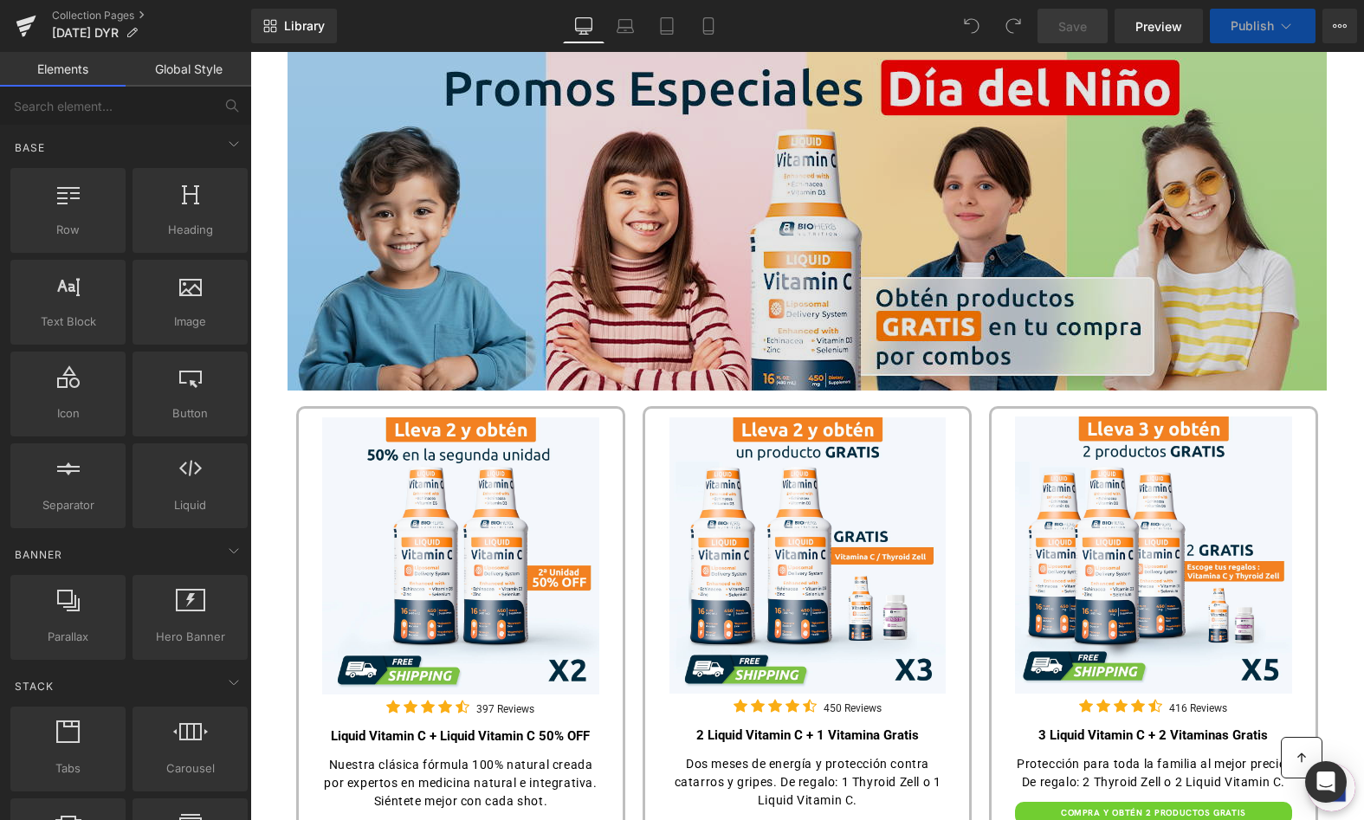
scroll to position [456, 0]
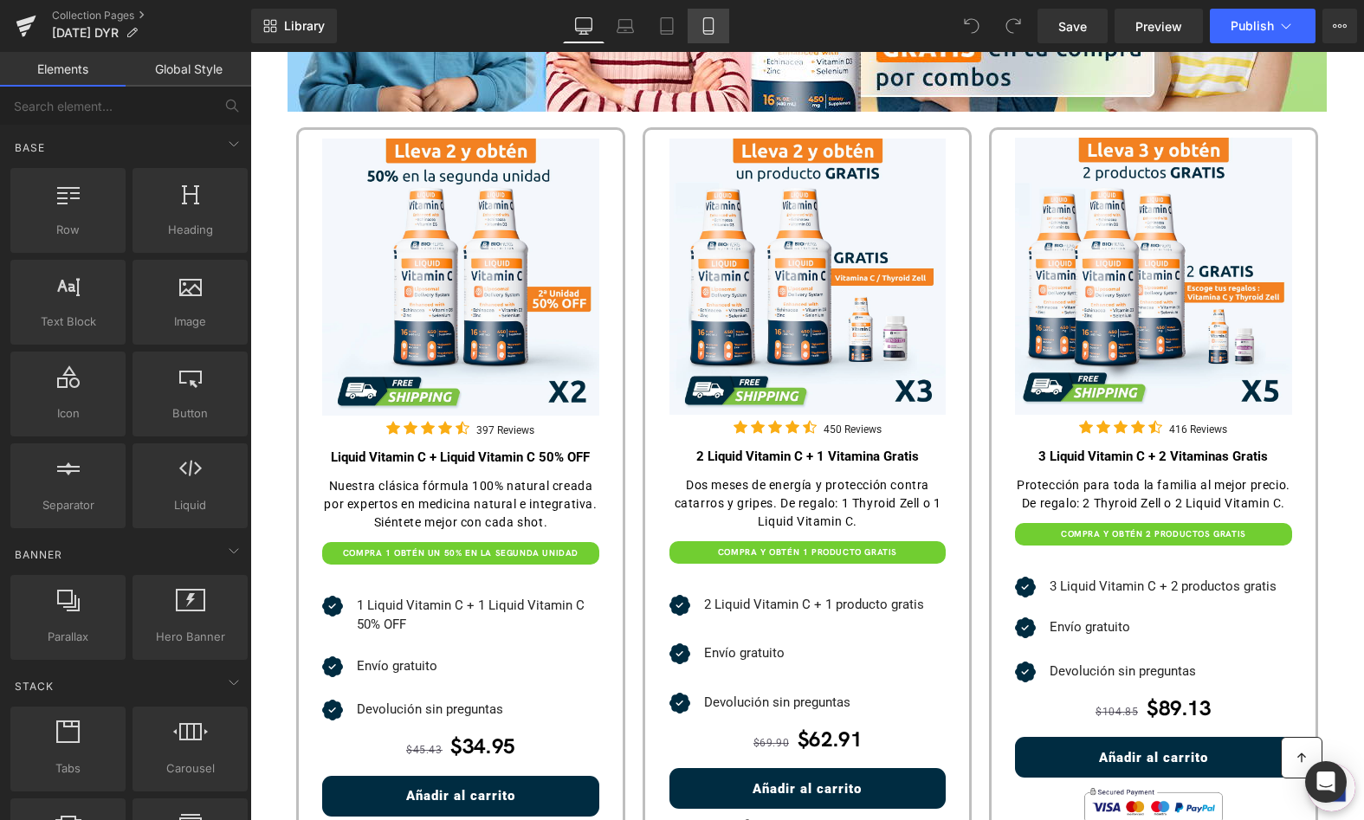
click at [713, 26] on icon at bounding box center [708, 26] width 10 height 16
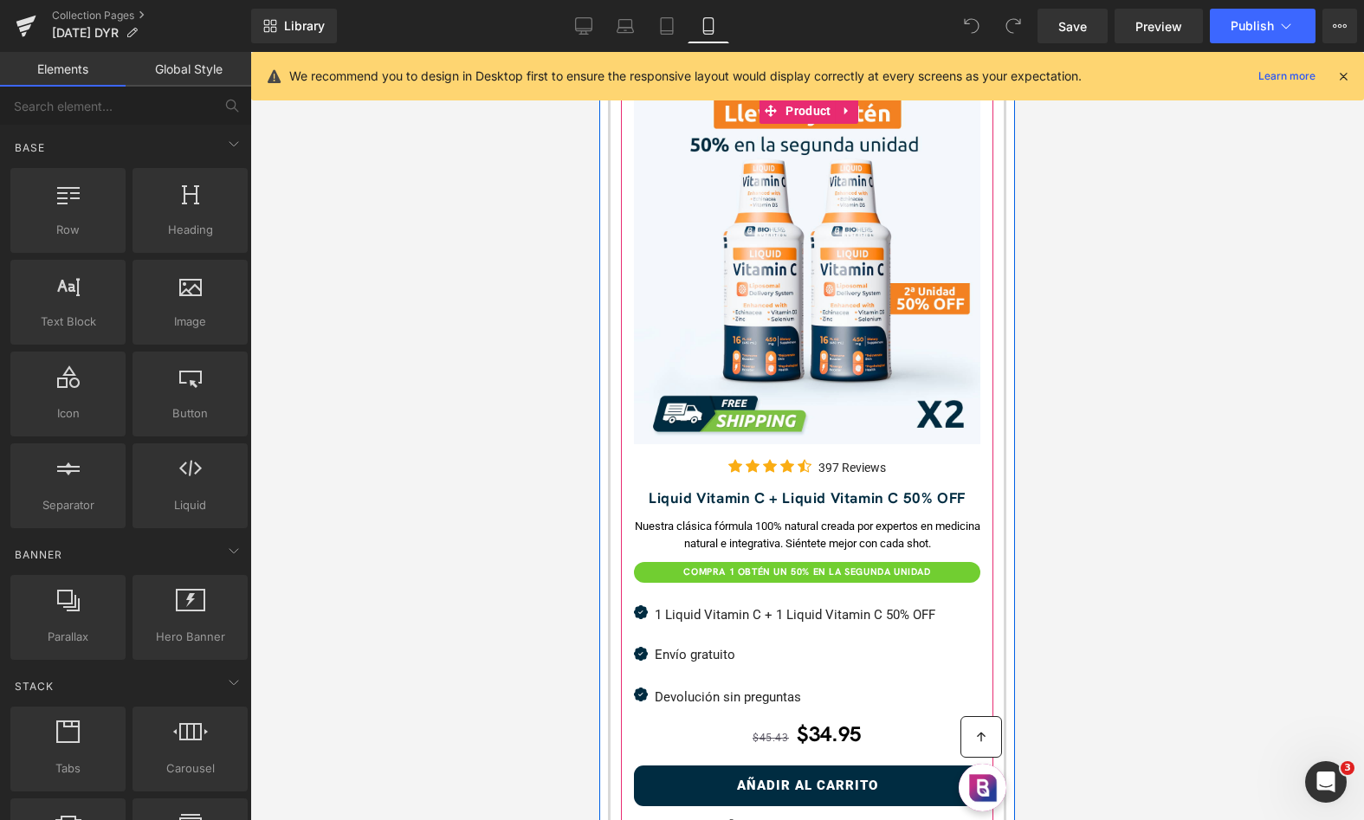
scroll to position [723, 0]
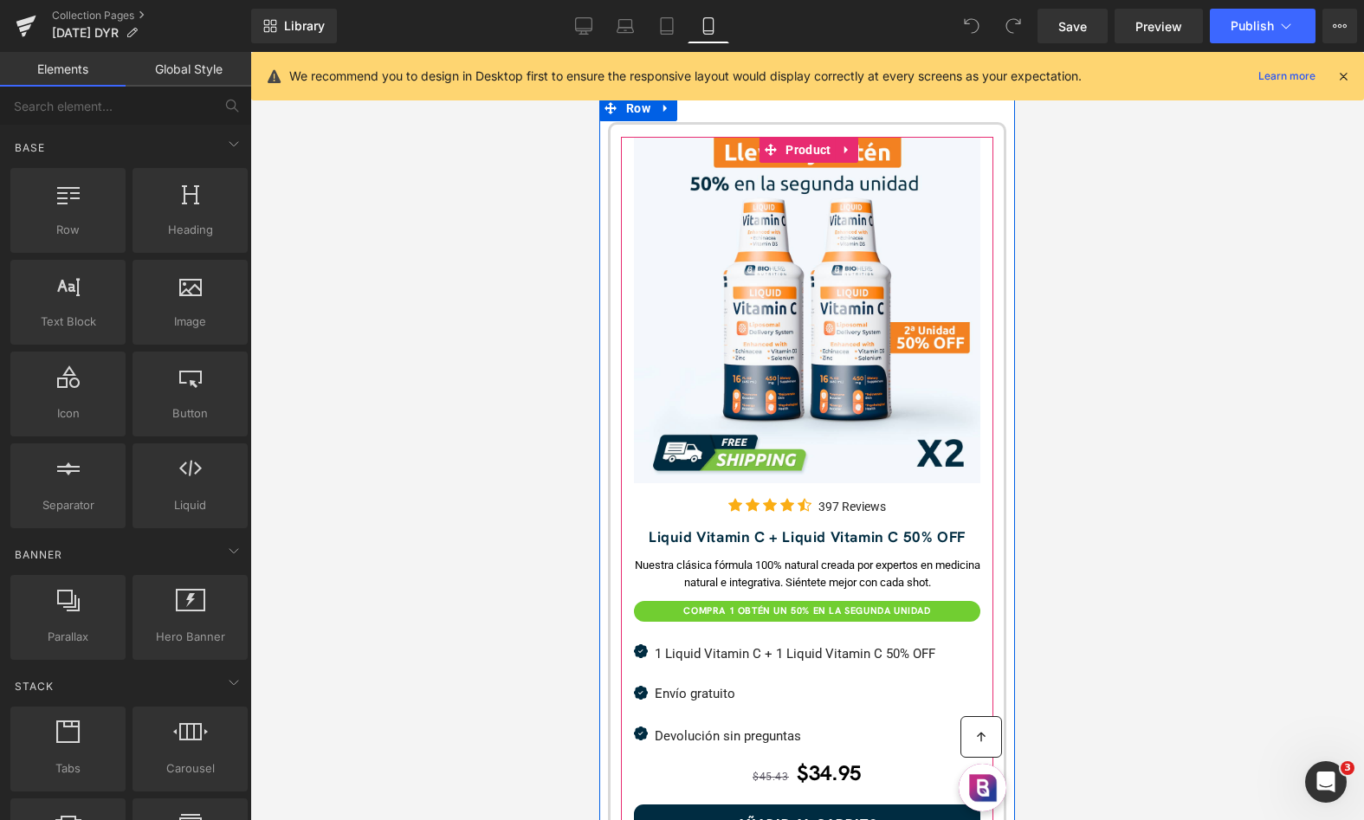
click at [883, 538] on b "Liquid Vitamin C + Liquid Vitamin C 50% OFF" at bounding box center [807, 537] width 317 height 19
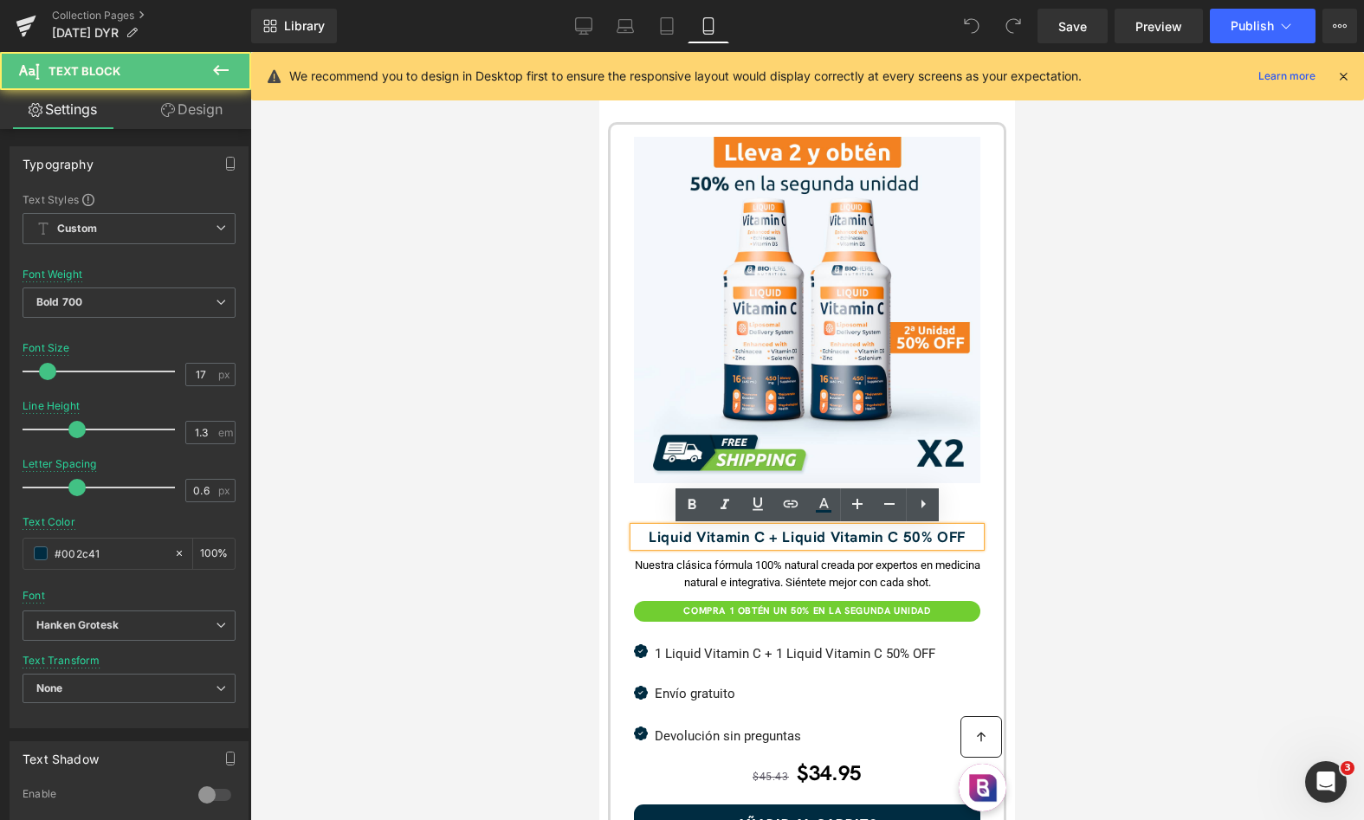
click at [901, 537] on b "Liquid Vitamin C + Liquid Vitamin C 50% OFF" at bounding box center [807, 537] width 317 height 19
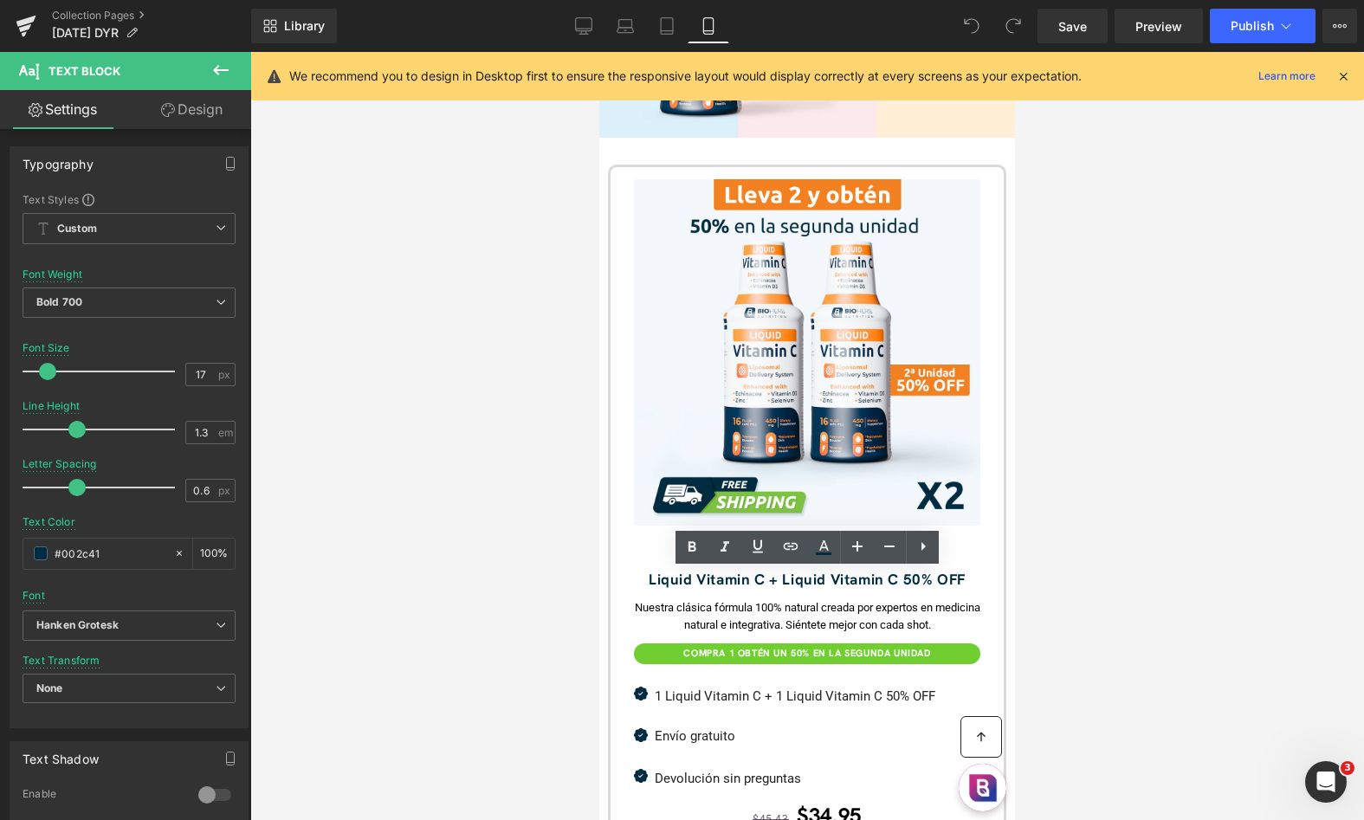
click at [1018, 554] on div at bounding box center [807, 436] width 1114 height 768
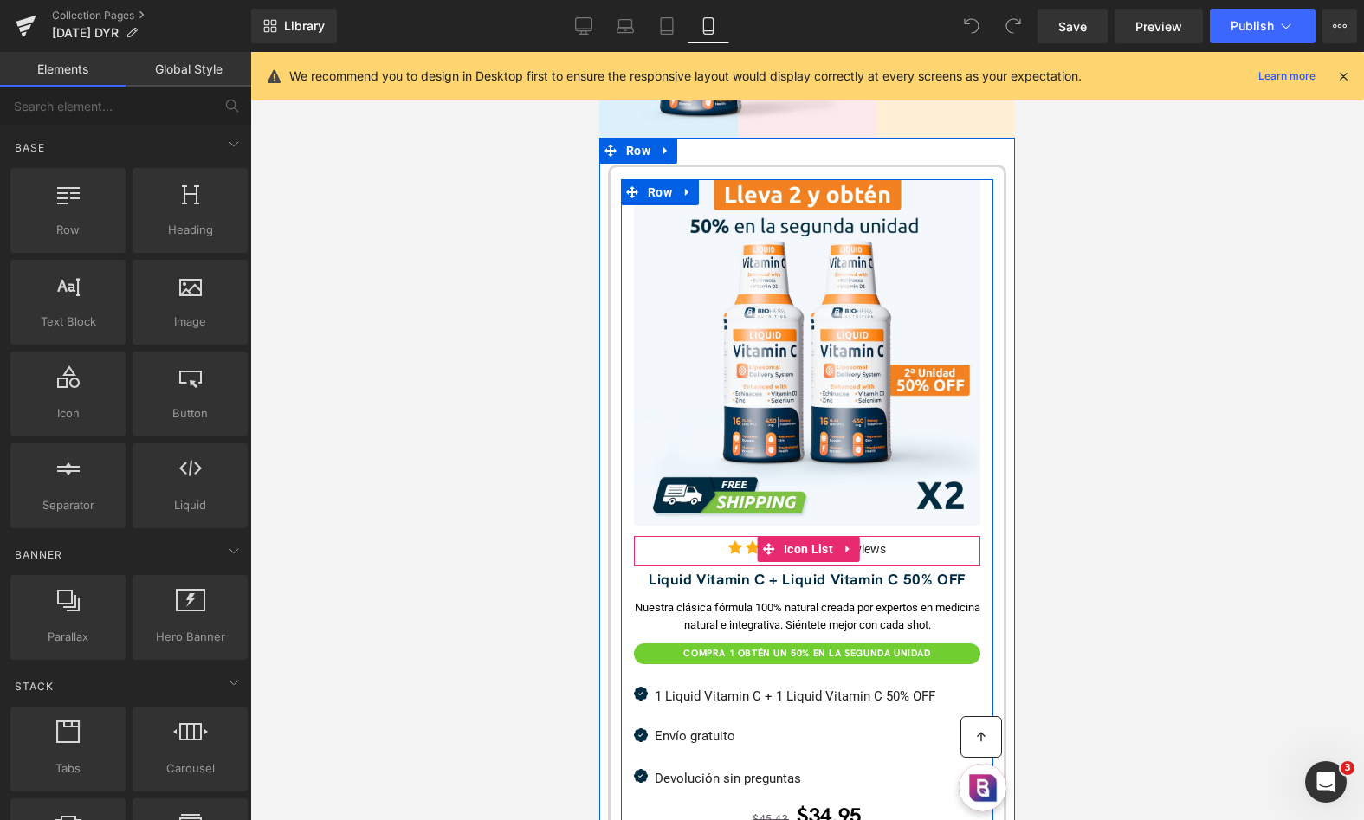
click at [838, 558] on link at bounding box center [849, 549] width 23 height 26
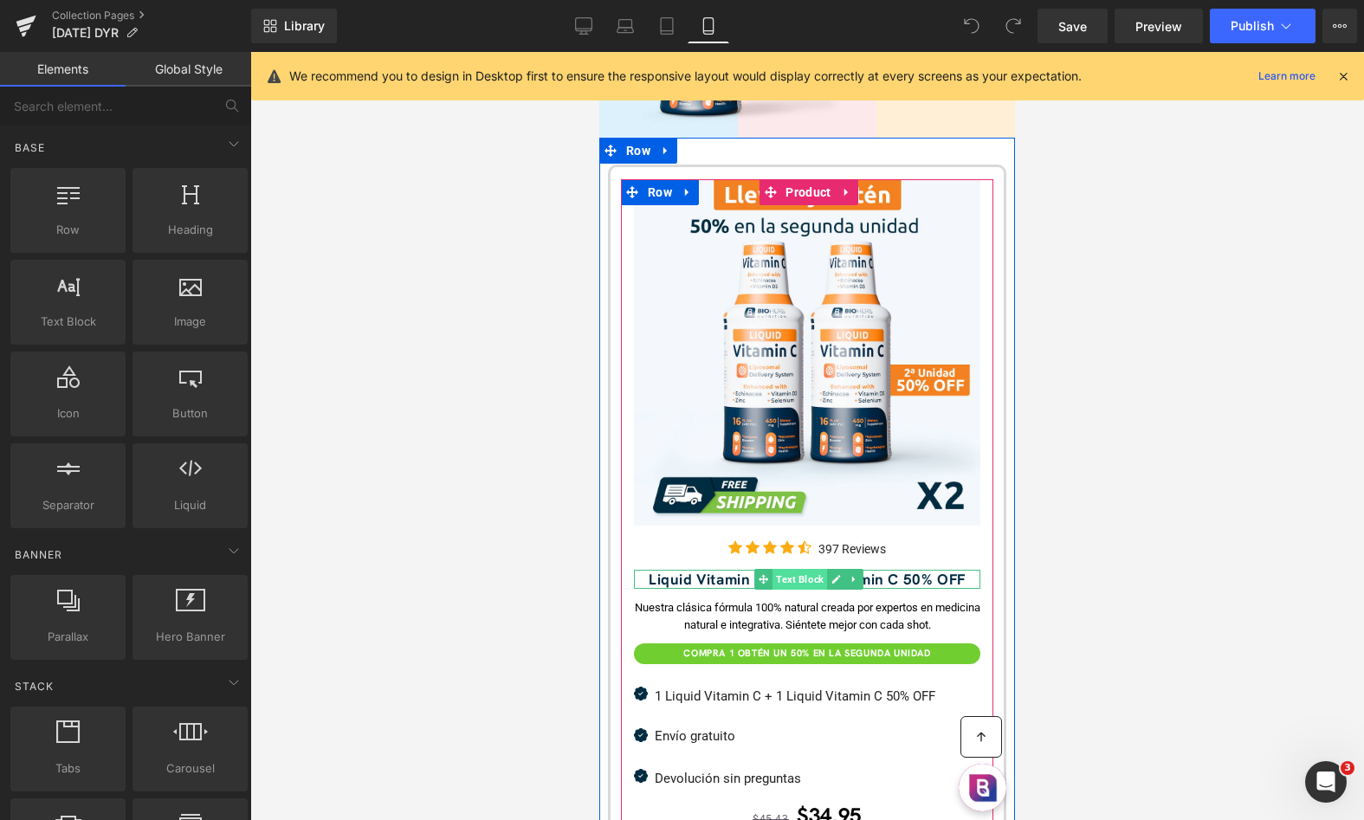
click at [789, 587] on span "Text Block" at bounding box center [800, 579] width 55 height 21
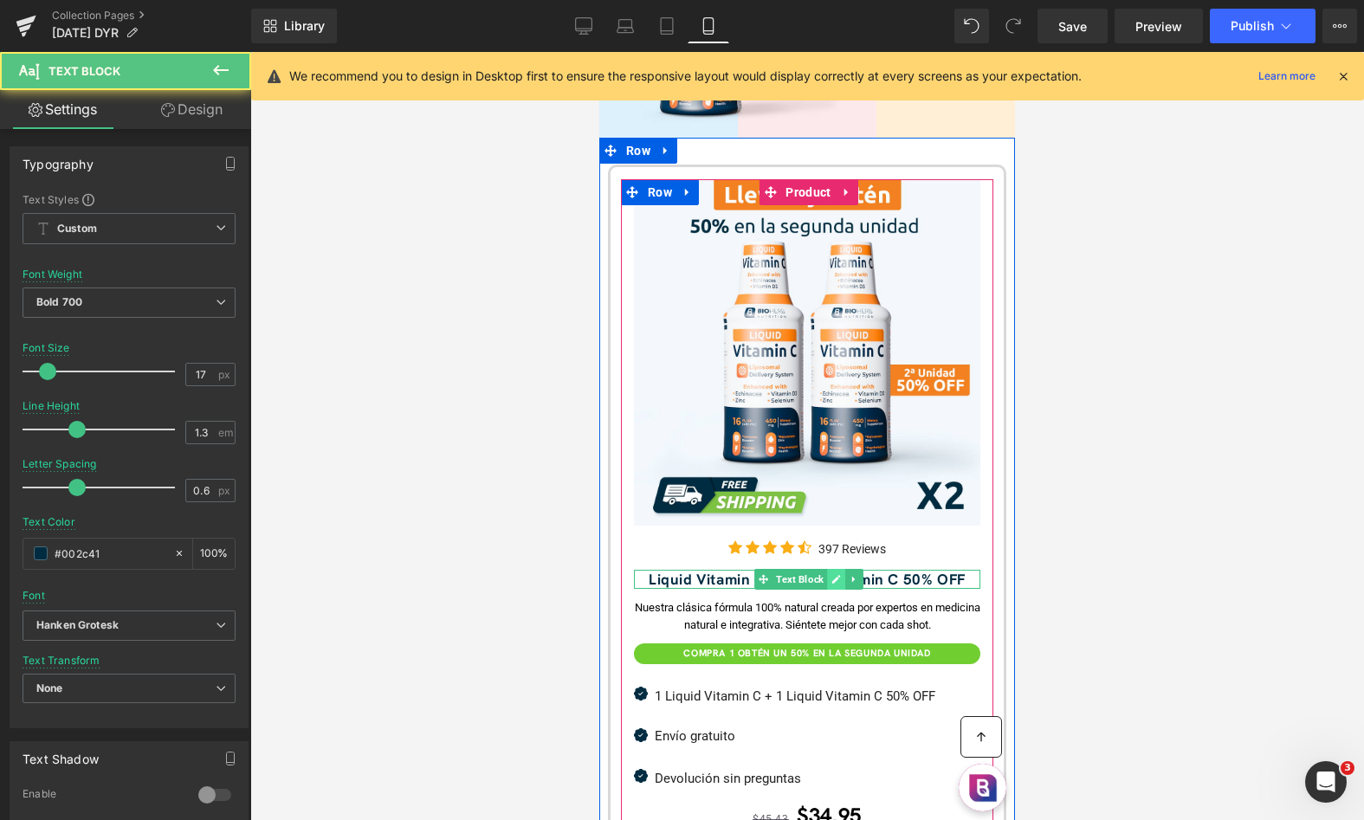
click at [834, 583] on icon at bounding box center [836, 579] width 9 height 9
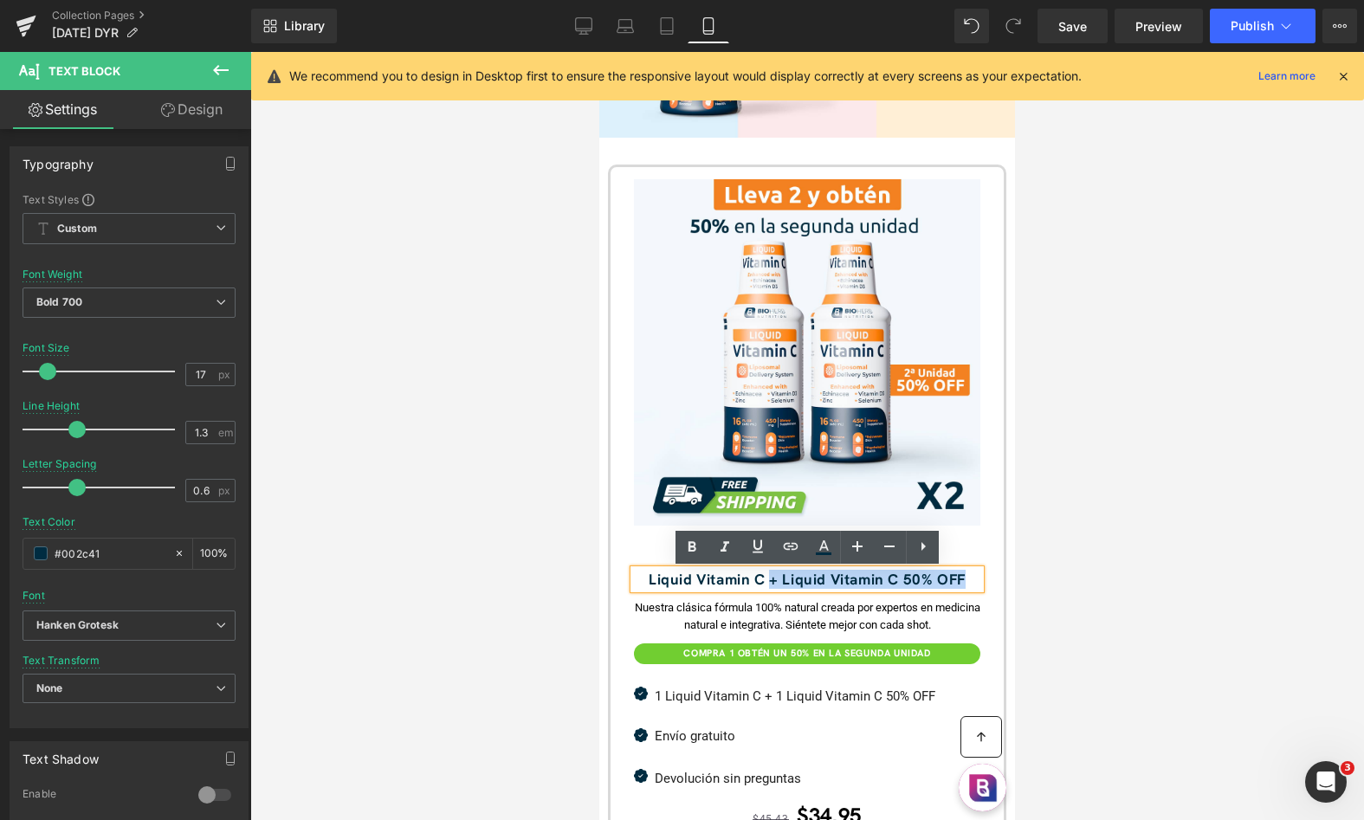
drag, startPoint x: 773, startPoint y: 579, endPoint x: 974, endPoint y: 587, distance: 202.0
click at [974, 587] on p "Liquid Vitamin C + Liquid Vitamin C 50% OFF" at bounding box center [807, 579] width 346 height 19
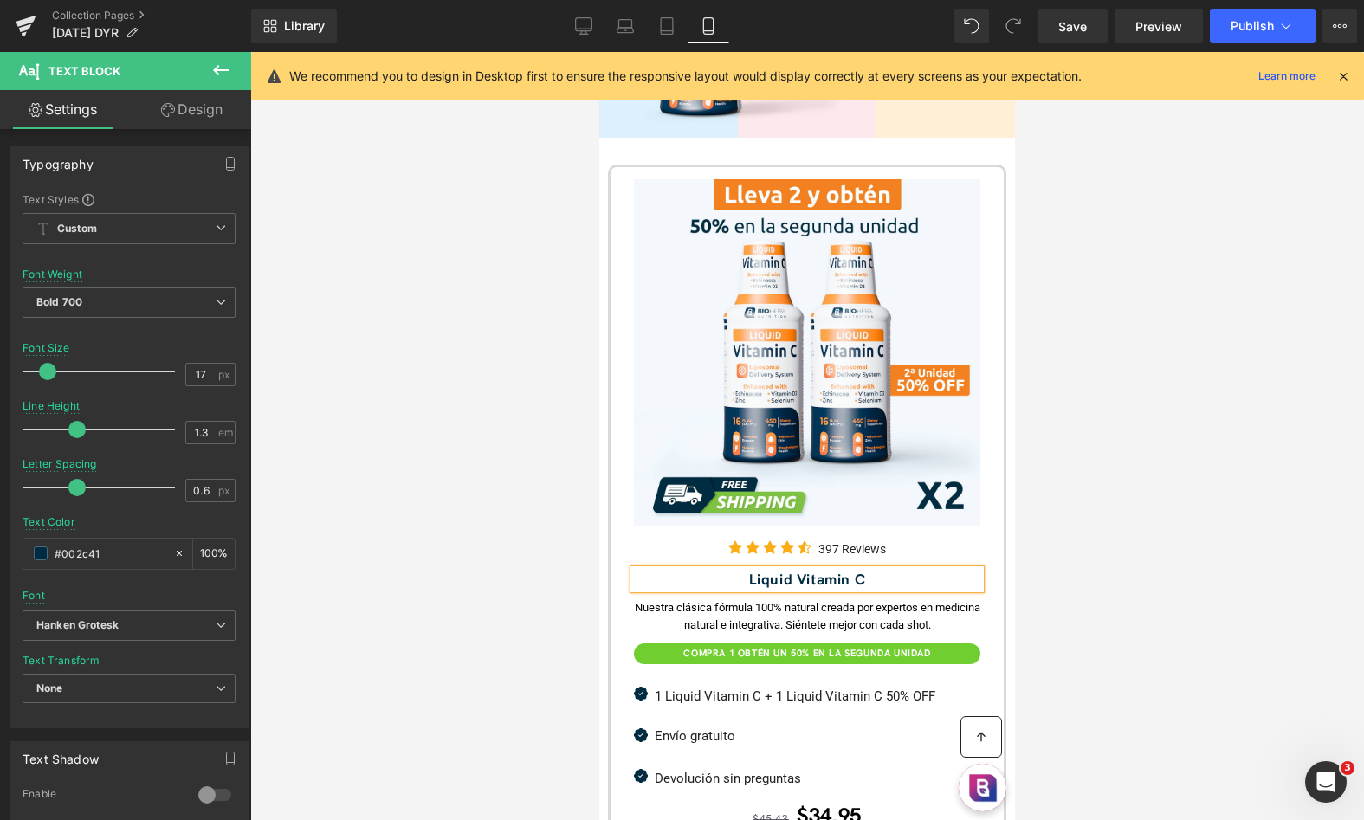
click at [599, 52] on div at bounding box center [599, 52] width 0 height 0
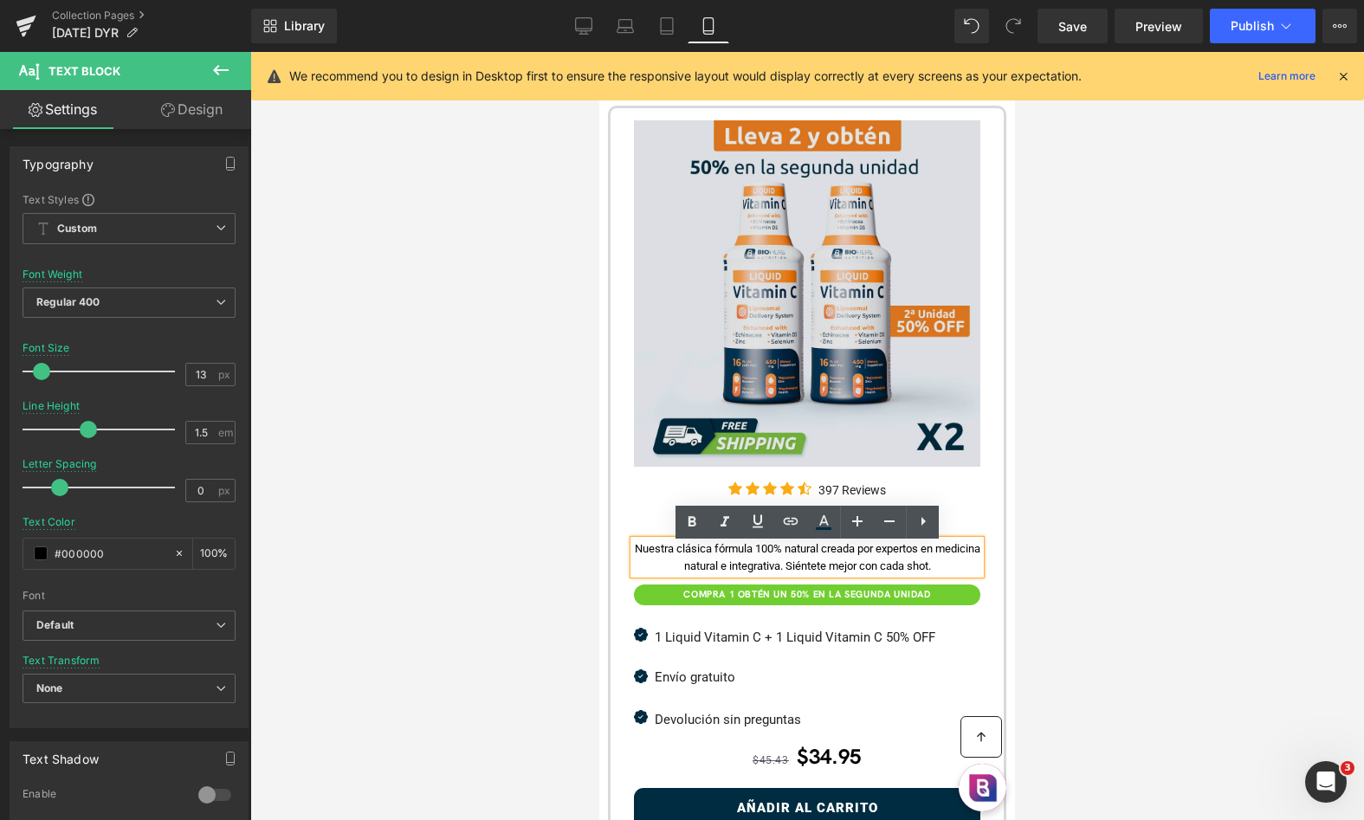
scroll to position [793, 0]
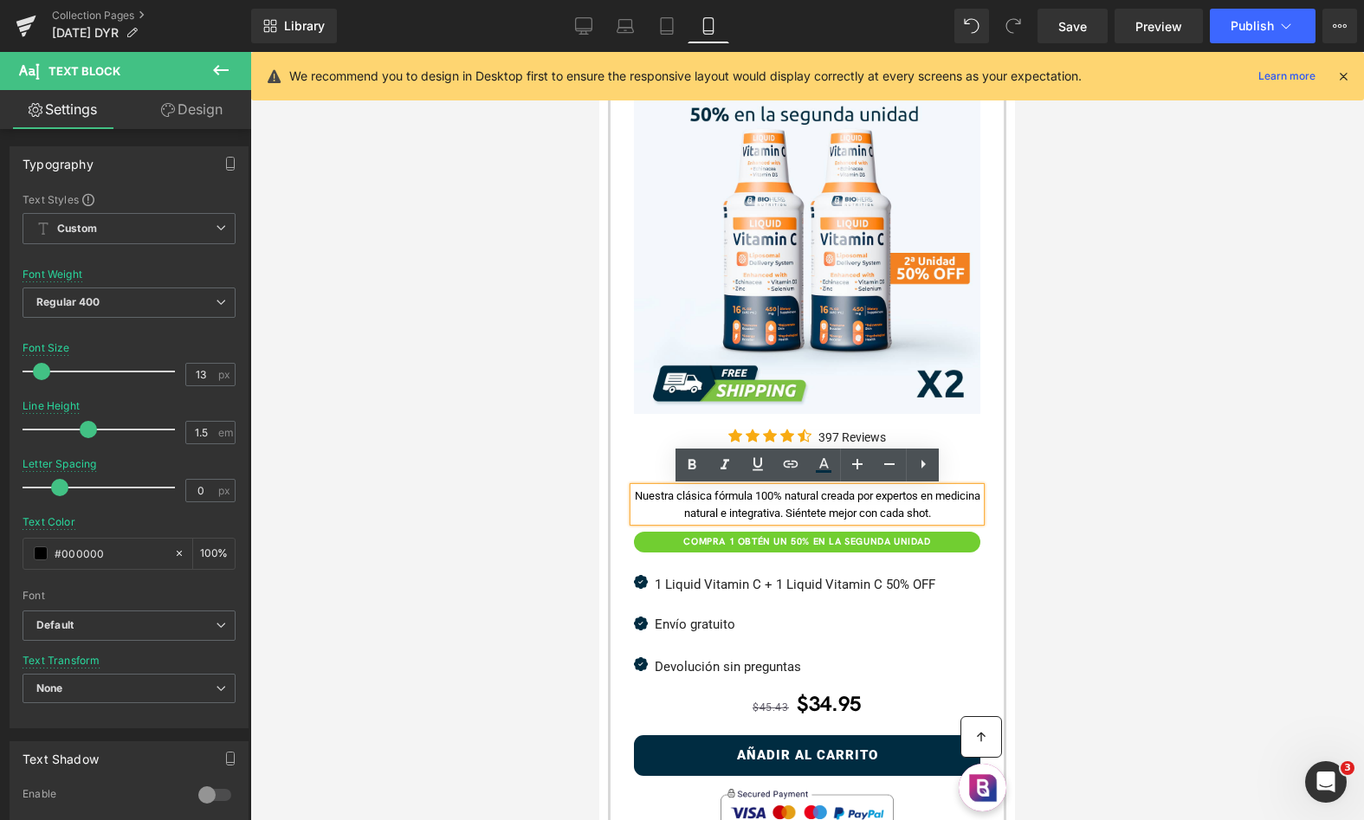
click at [812, 584] on div "Icon 1 Liquid Vitamin C + 1 Liquid Vitamin C 50% OFF Text Block Icon List" at bounding box center [807, 583] width 346 height 40
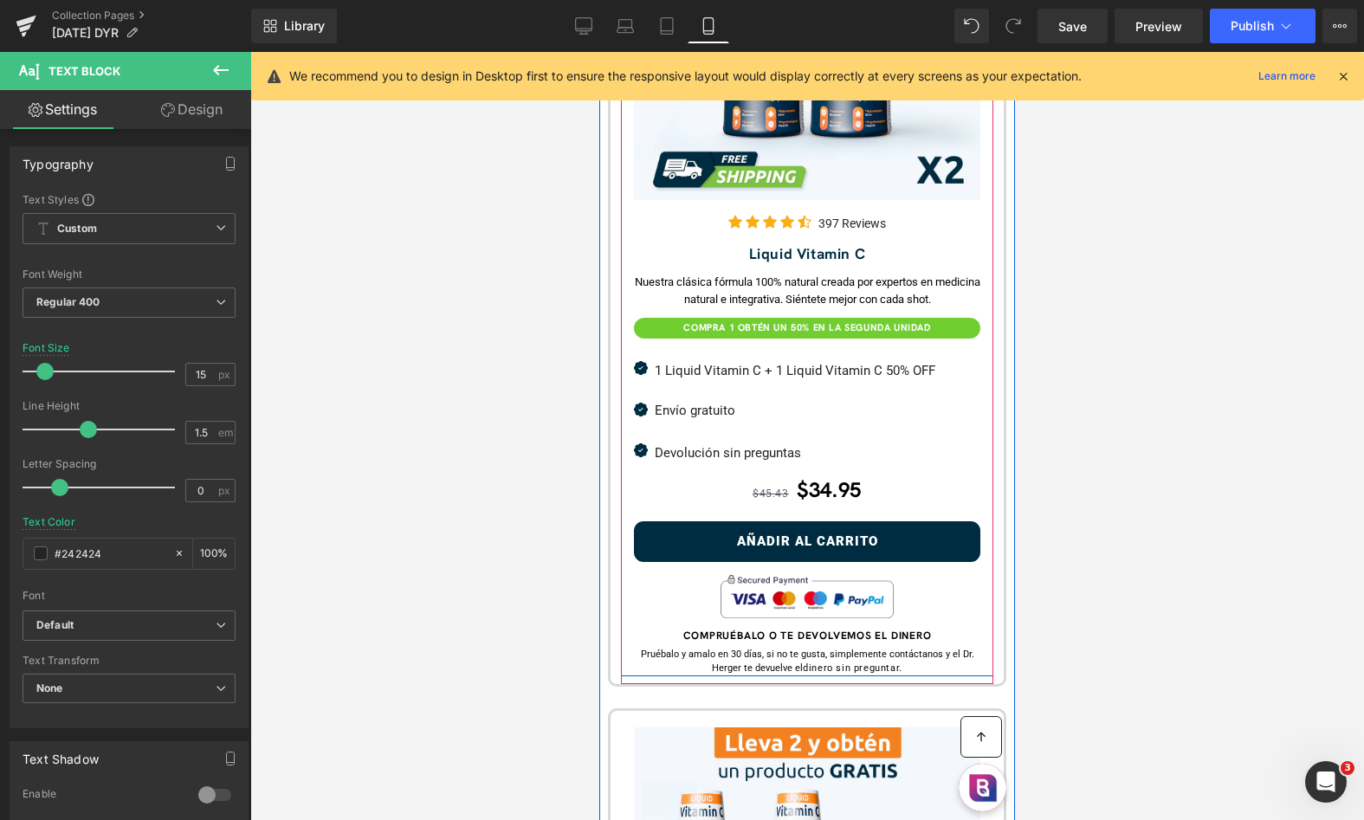
scroll to position [1020, 0]
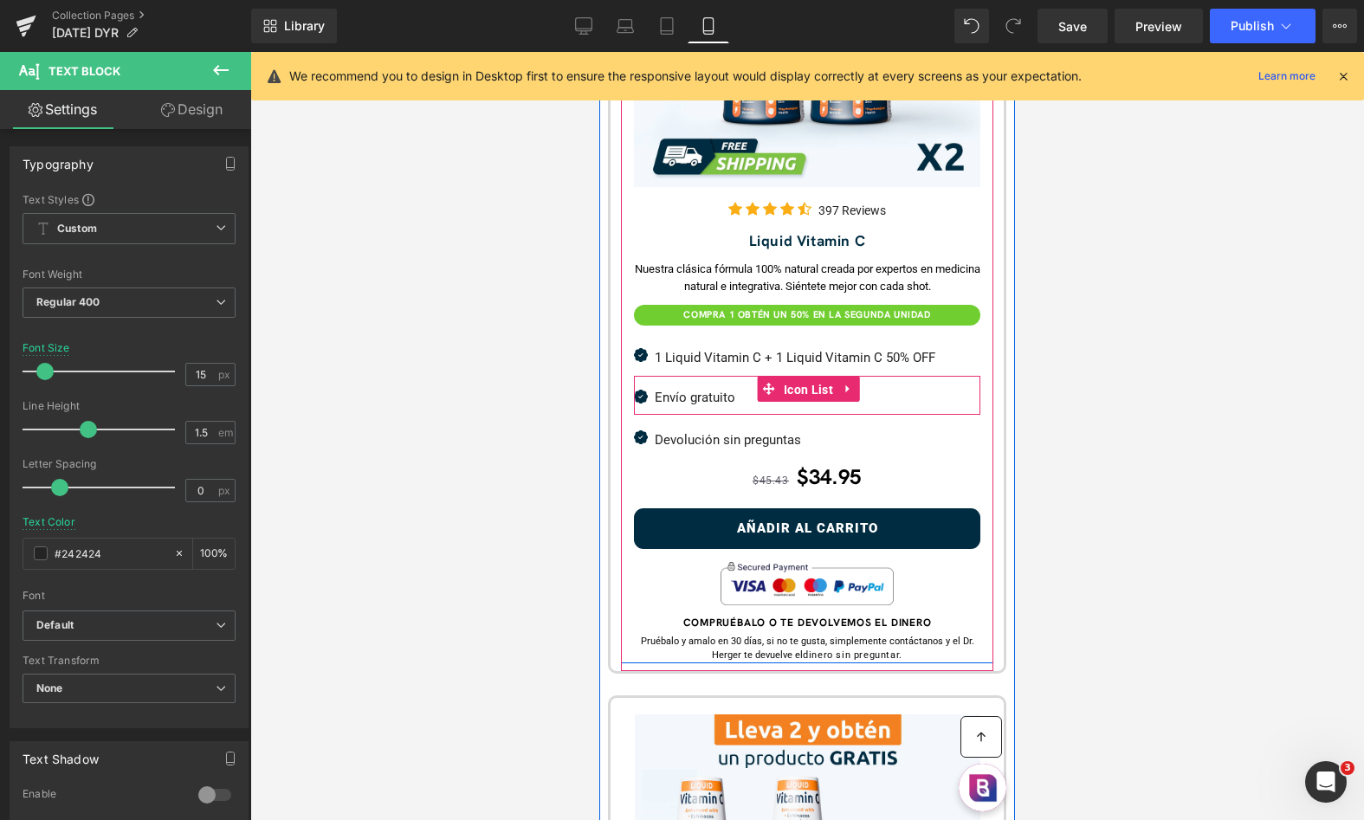
click at [780, 393] on span "Icon List" at bounding box center [809, 390] width 58 height 26
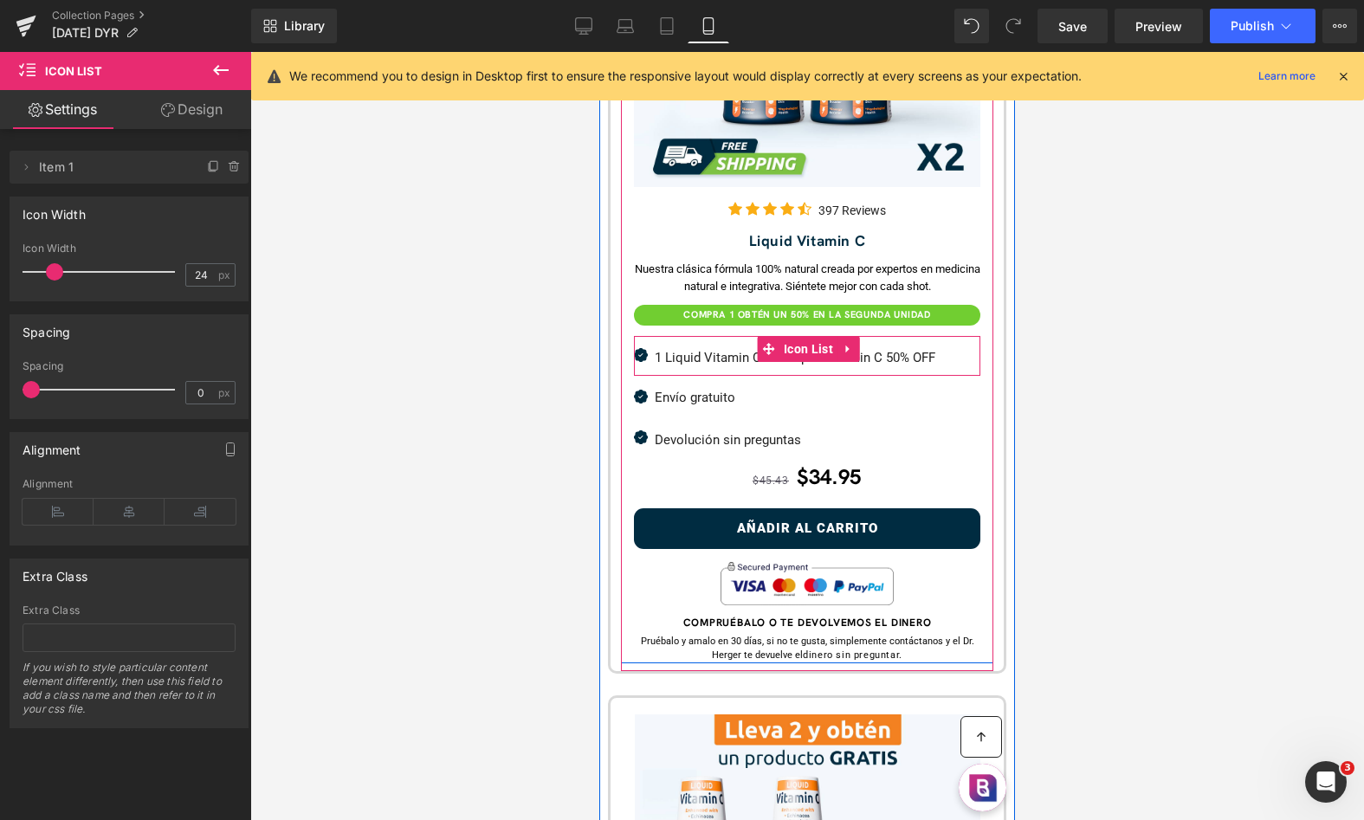
click at [741, 360] on span at bounding box center [749, 357] width 18 height 21
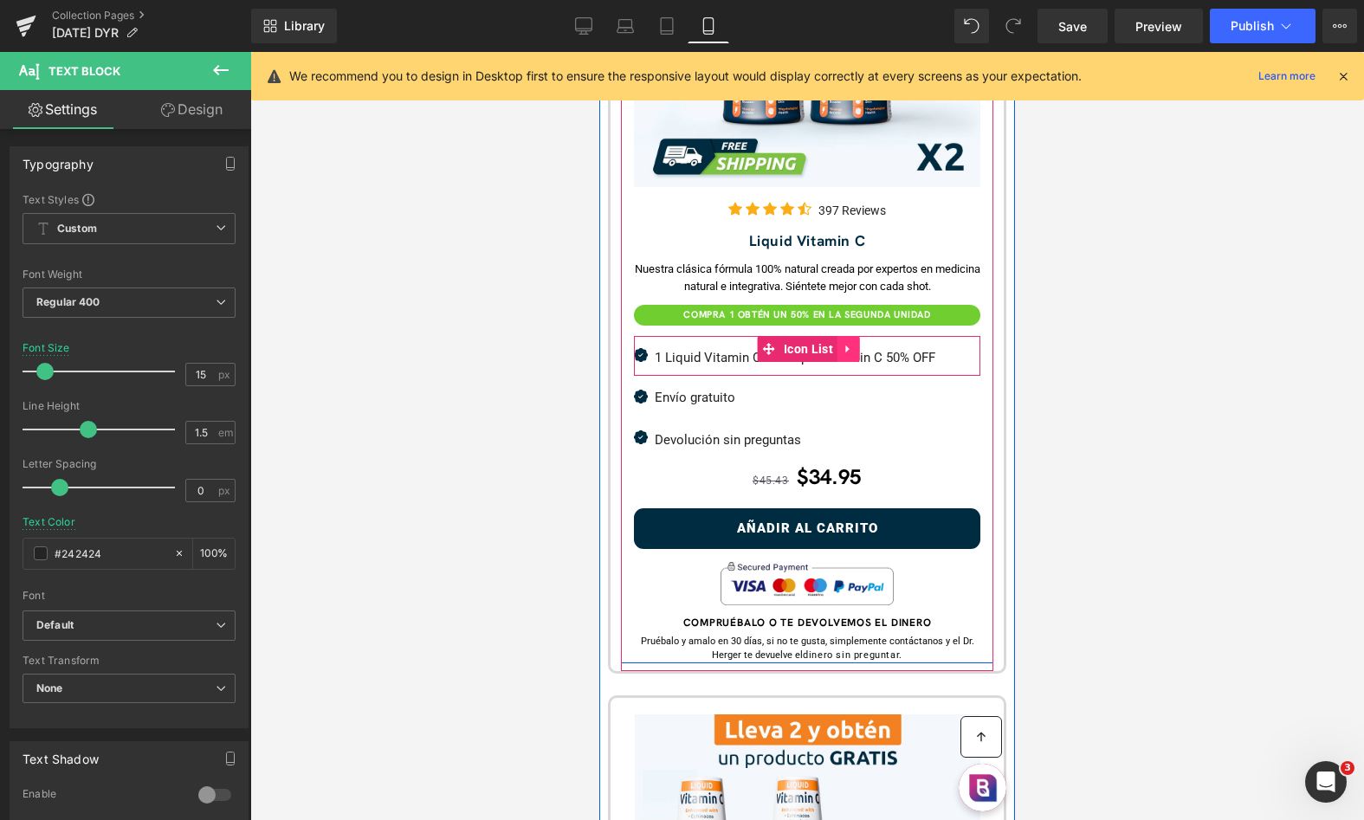
click at [848, 351] on icon at bounding box center [849, 349] width 12 height 13
click at [856, 348] on icon at bounding box center [860, 349] width 12 height 13
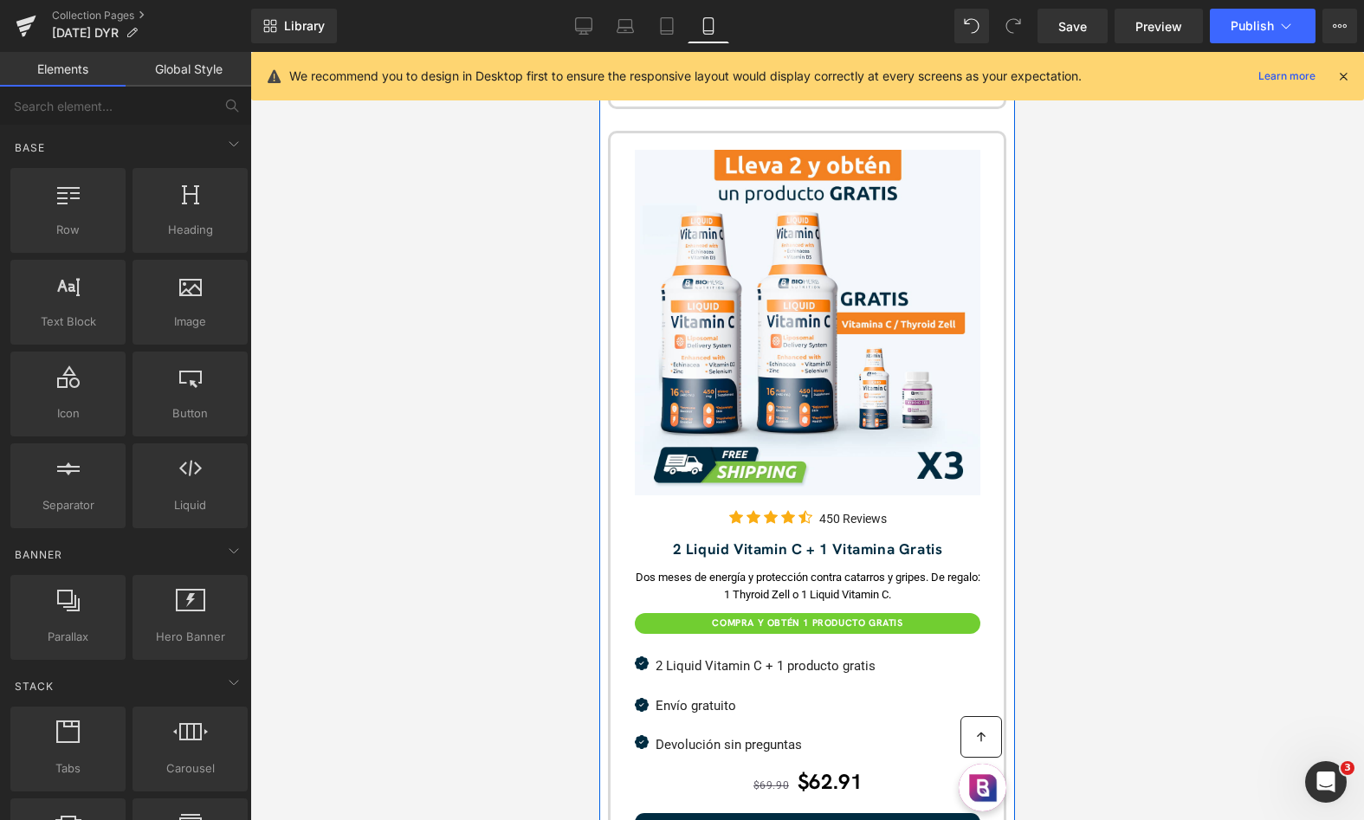
scroll to position [1535, 0]
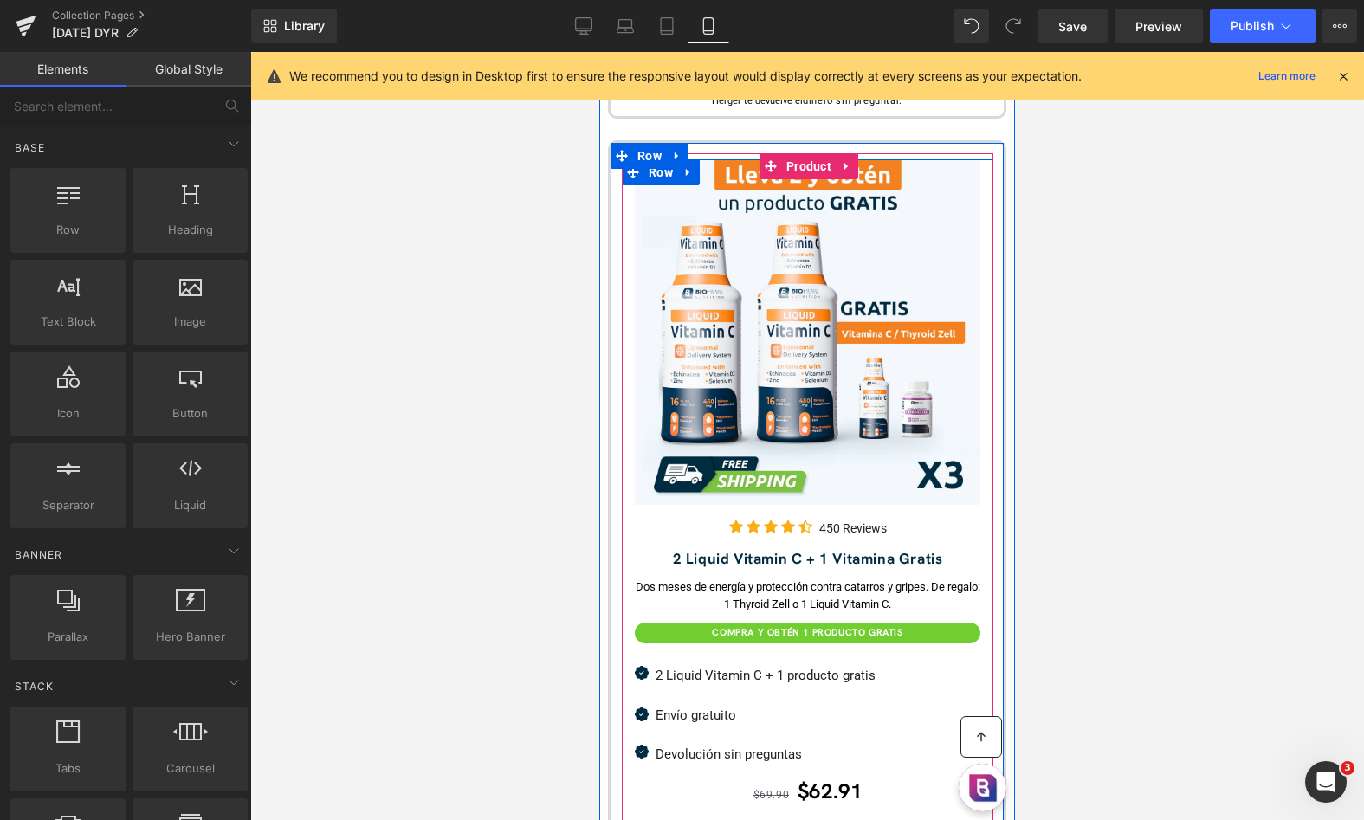
click at [845, 563] on link at bounding box center [854, 558] width 18 height 21
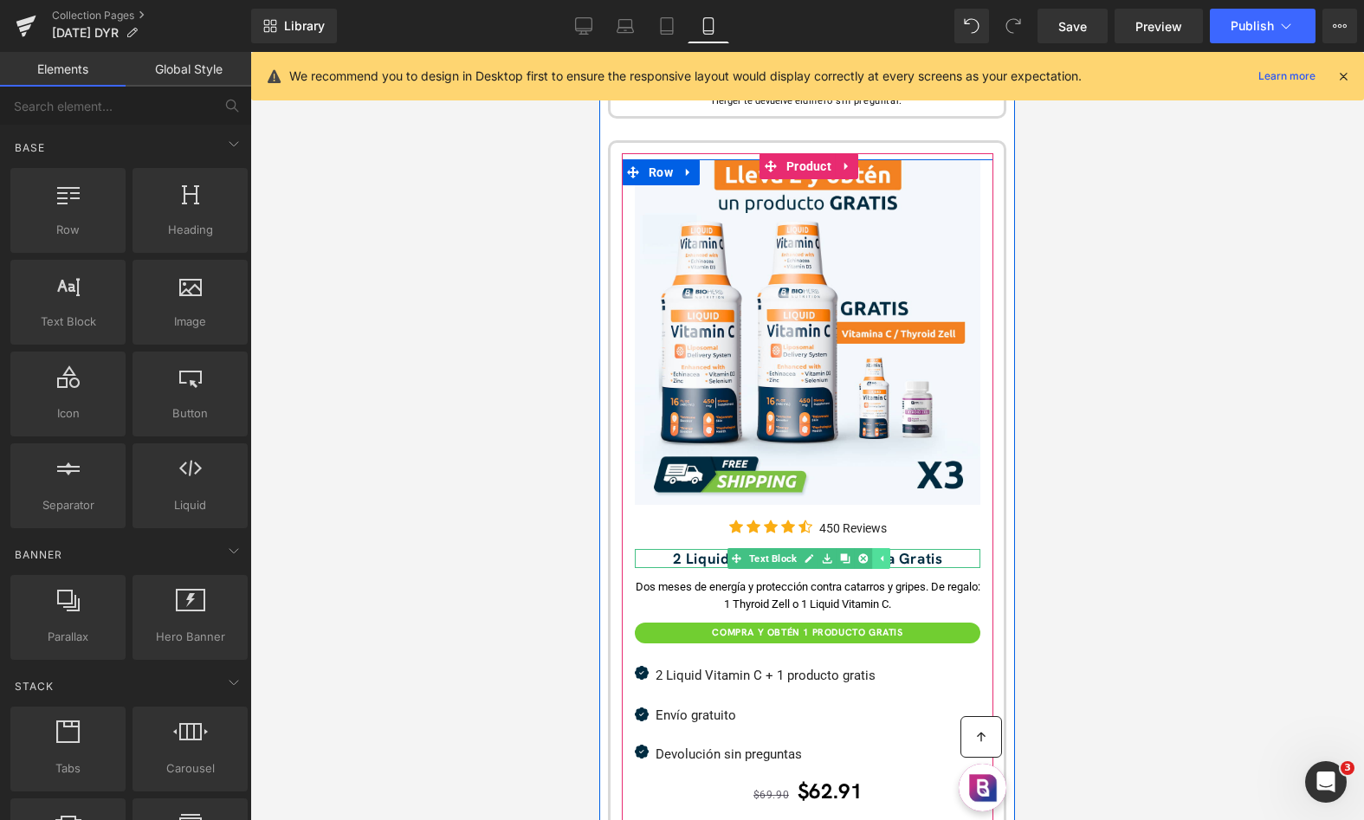
click at [845, 563] on icon at bounding box center [845, 559] width 10 height 10
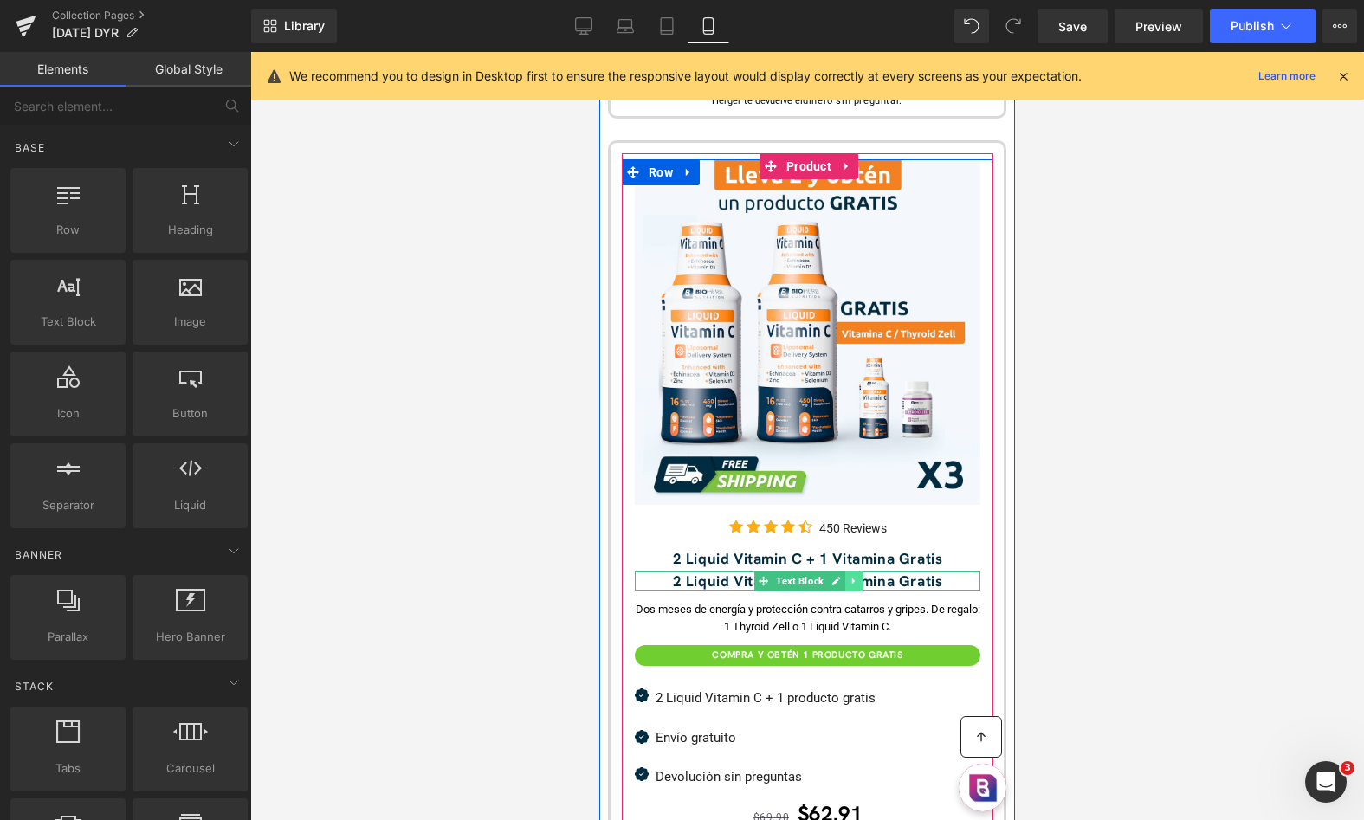
click at [846, 582] on link at bounding box center [854, 581] width 18 height 21
click at [866, 582] on icon at bounding box center [863, 582] width 10 height 10
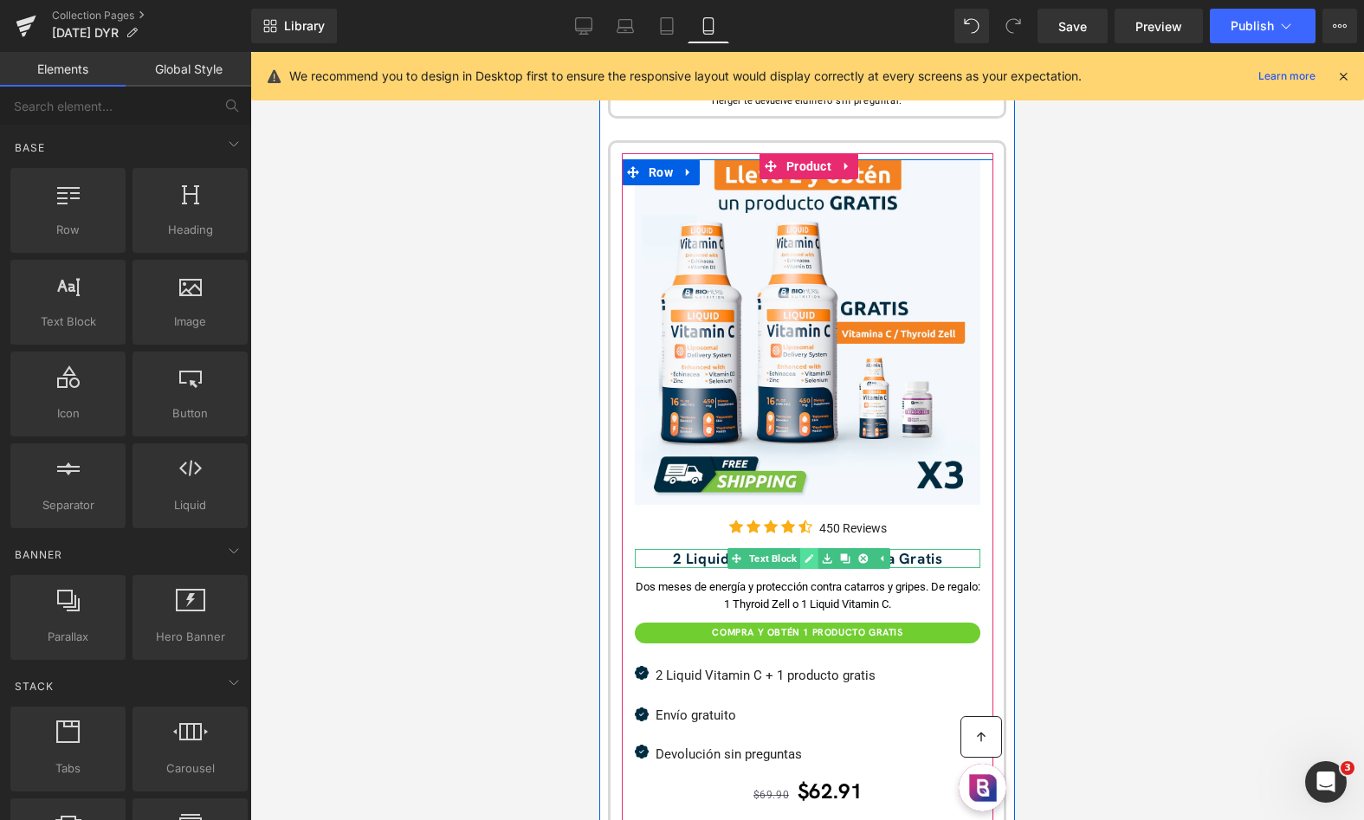
click at [806, 552] on link at bounding box center [809, 558] width 18 height 21
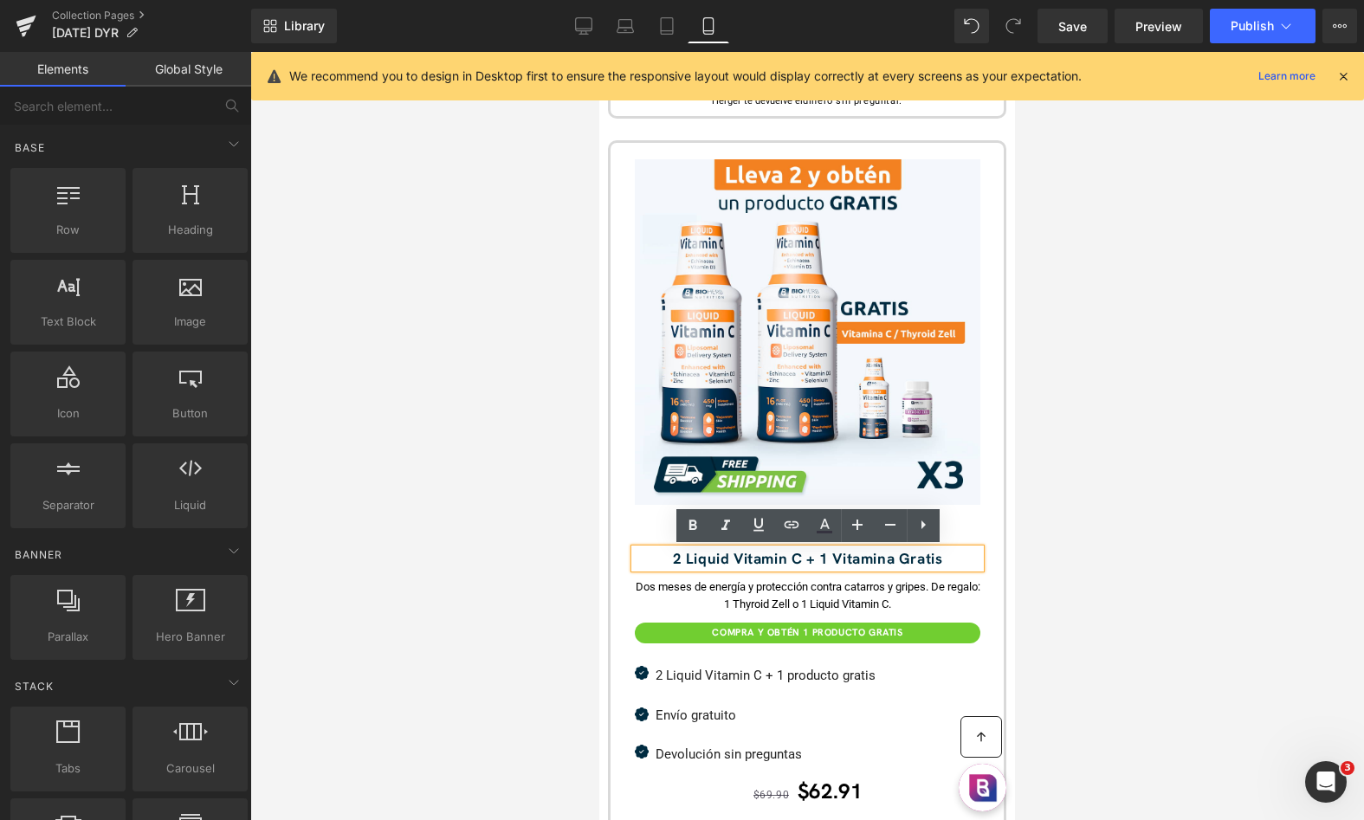
click at [862, 553] on span "2 Liquid Vitamin C + 1 Vitamina Gratis" at bounding box center [808, 558] width 270 height 19
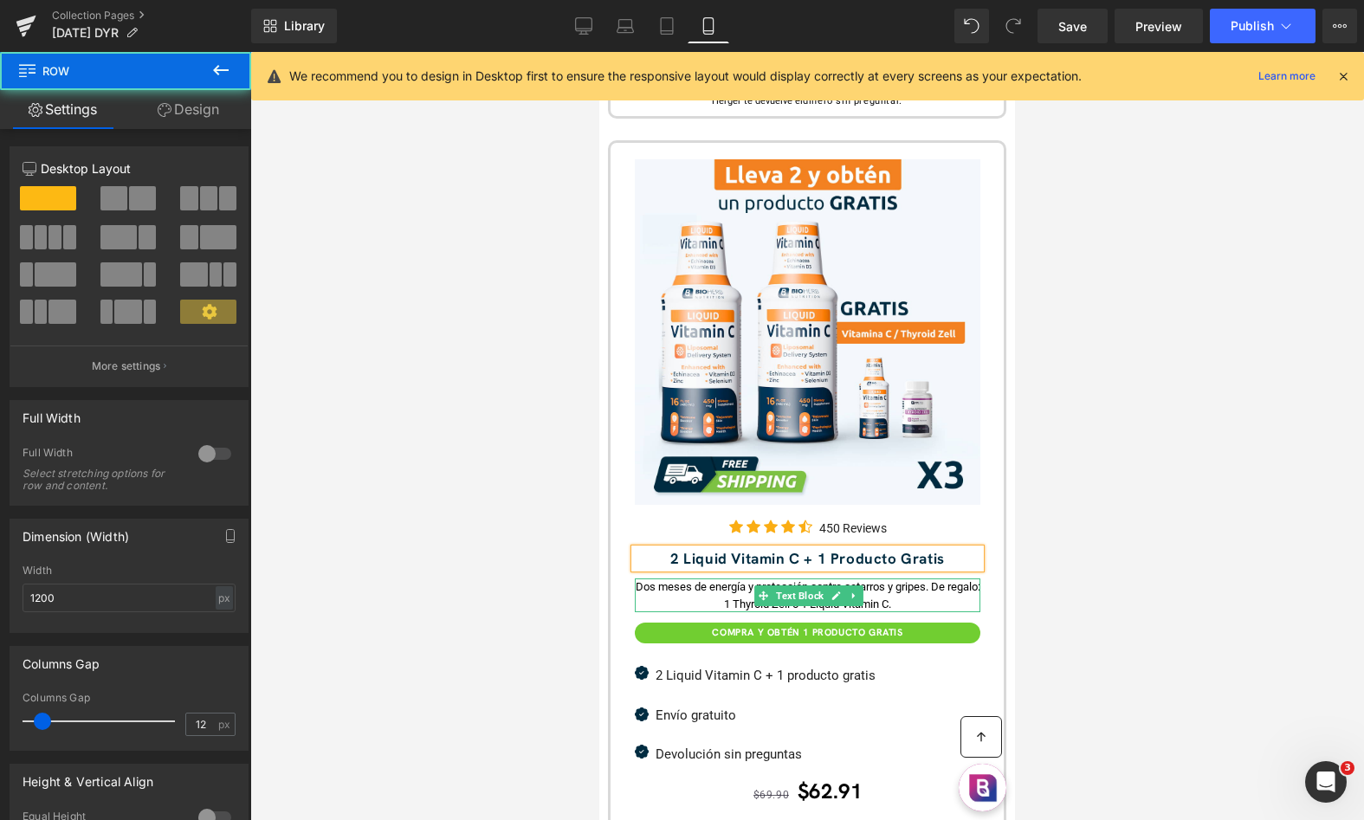
click at [615, 592] on div "Image Icon Icon Icon Icon" at bounding box center [808, 571] width 392 height 836
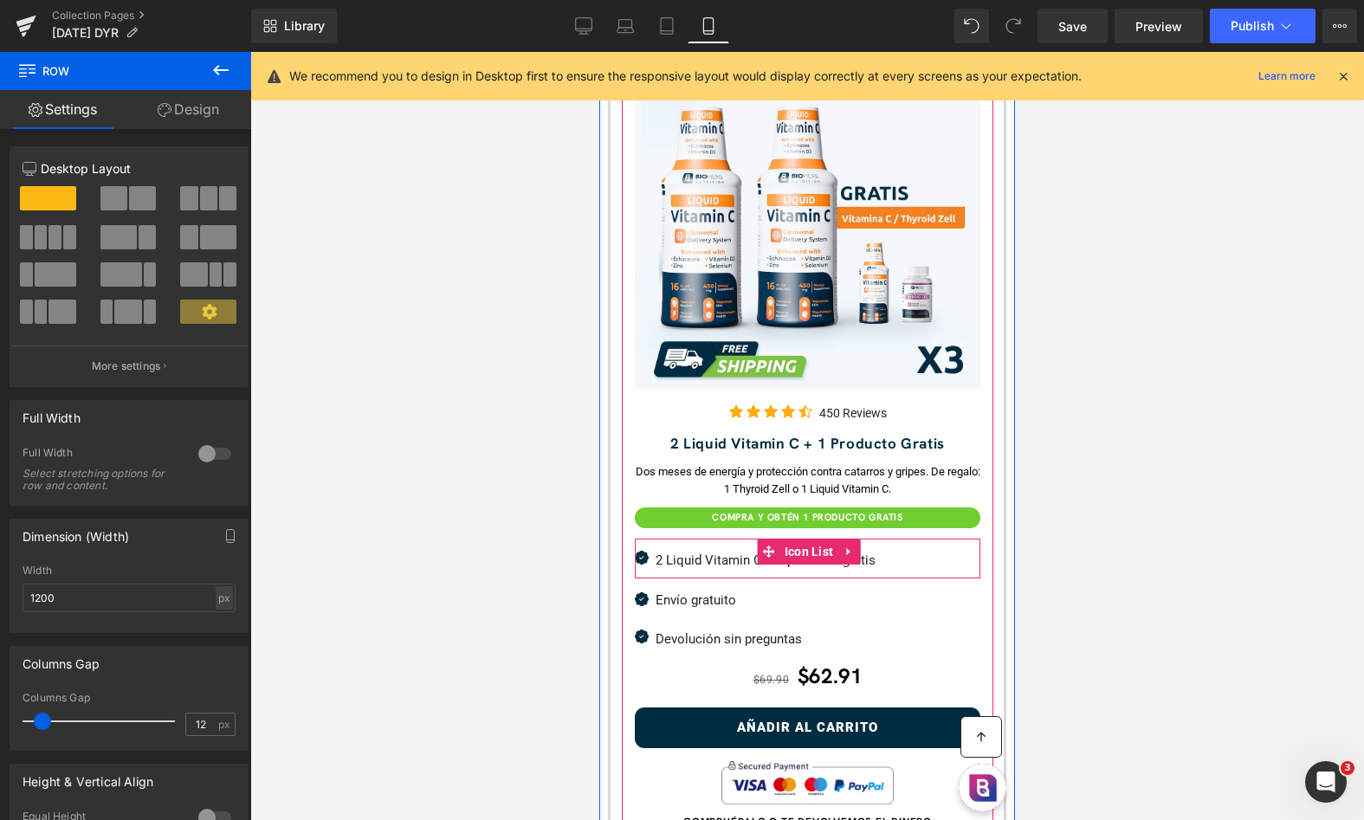
scroll to position [1658, 0]
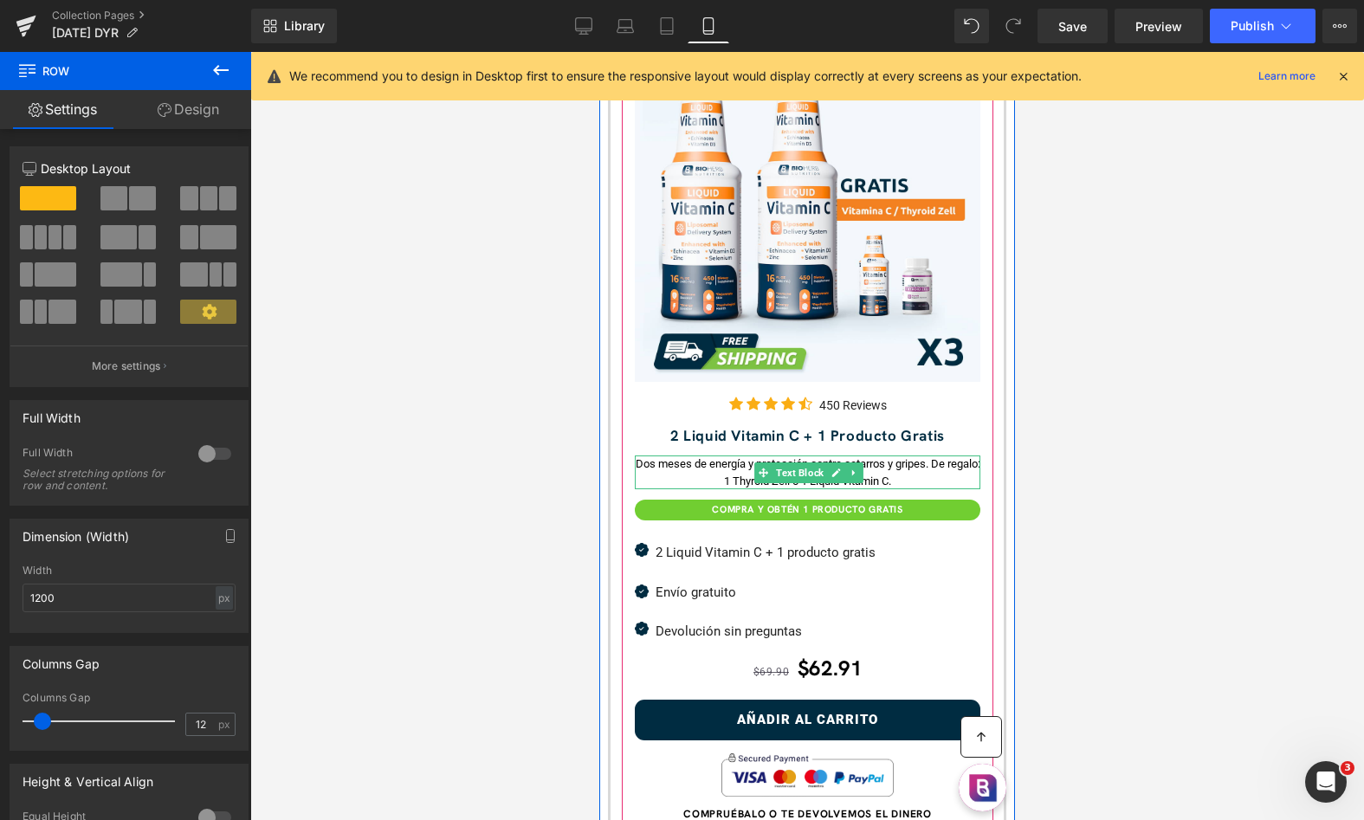
click at [943, 471] on p "Dos meses de energía y protección contra catarros y gripes. De regalo: 1 Thyroi…" at bounding box center [808, 473] width 346 height 34
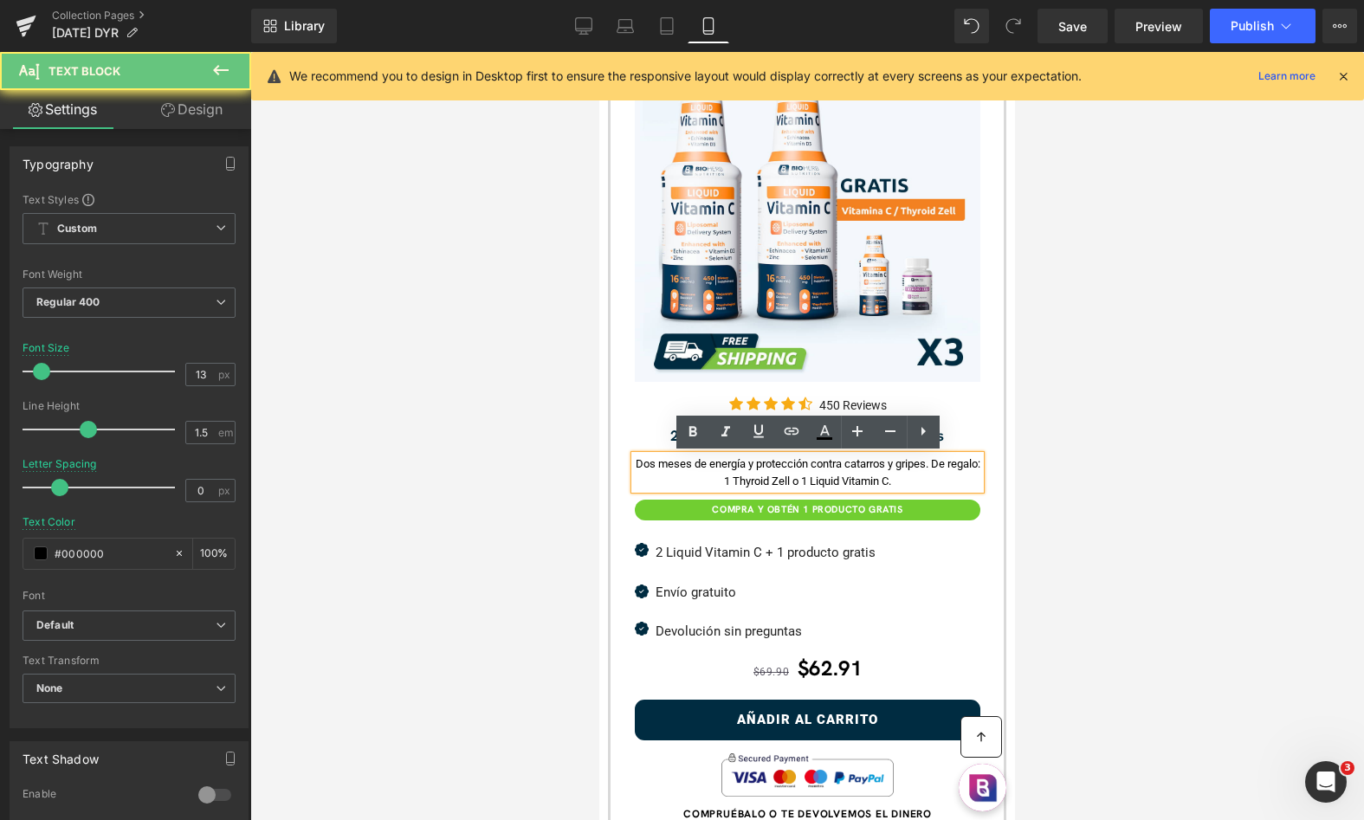
click at [950, 470] on p "Dos meses de energía y protección contra catarros y gripes. De regalo: 1 Thyroi…" at bounding box center [808, 473] width 346 height 34
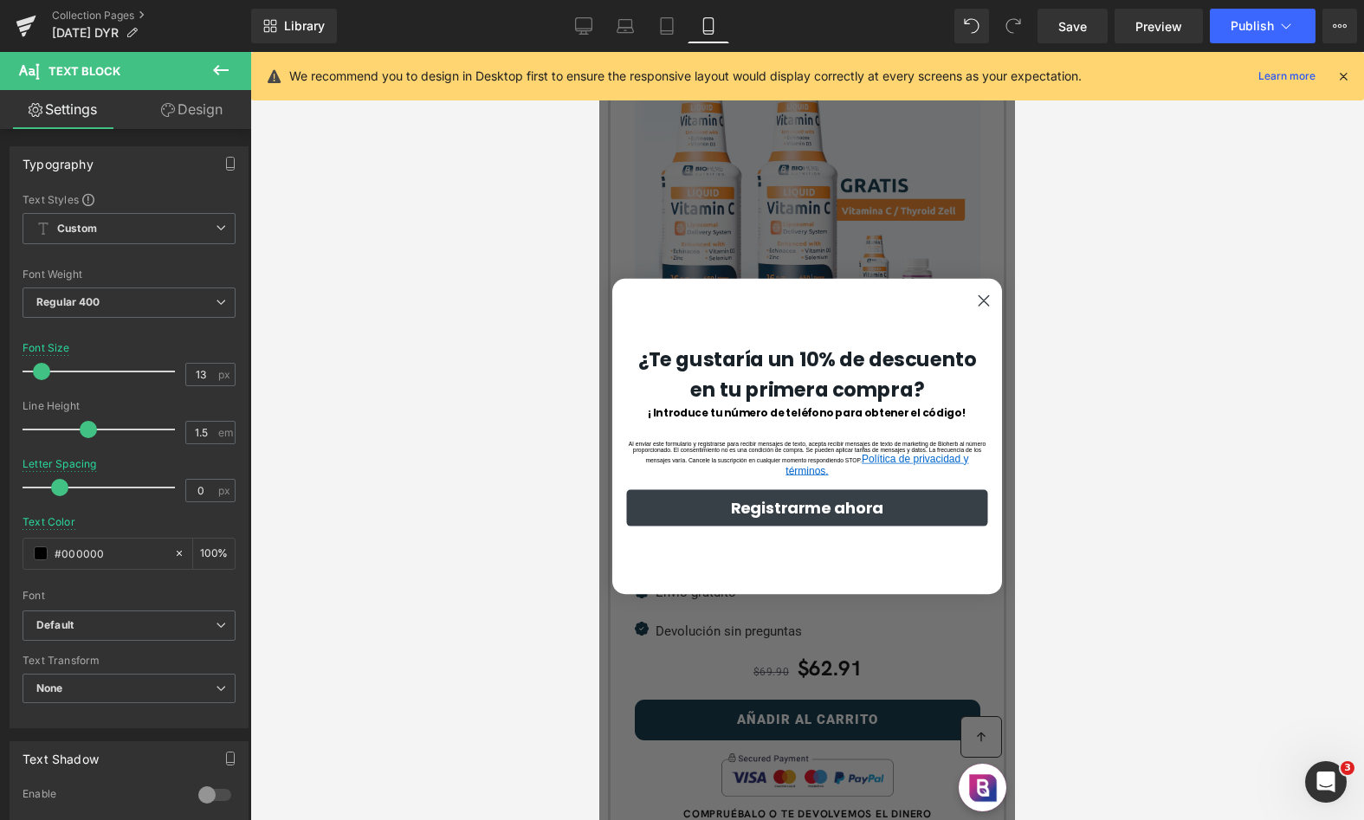
click at [1174, 473] on div at bounding box center [807, 436] width 1114 height 768
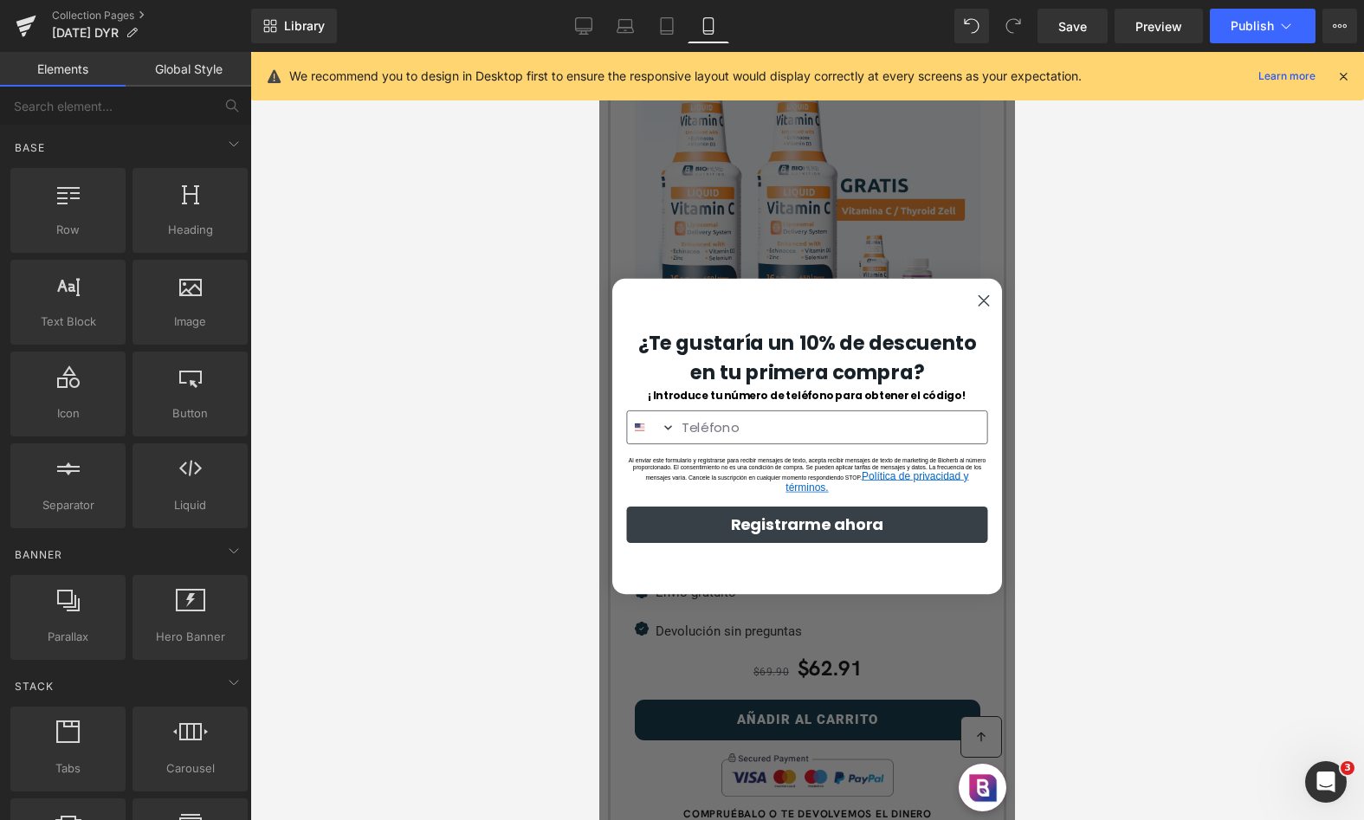
click at [992, 295] on circle "Close dialog" at bounding box center [983, 299] width 23 height 23
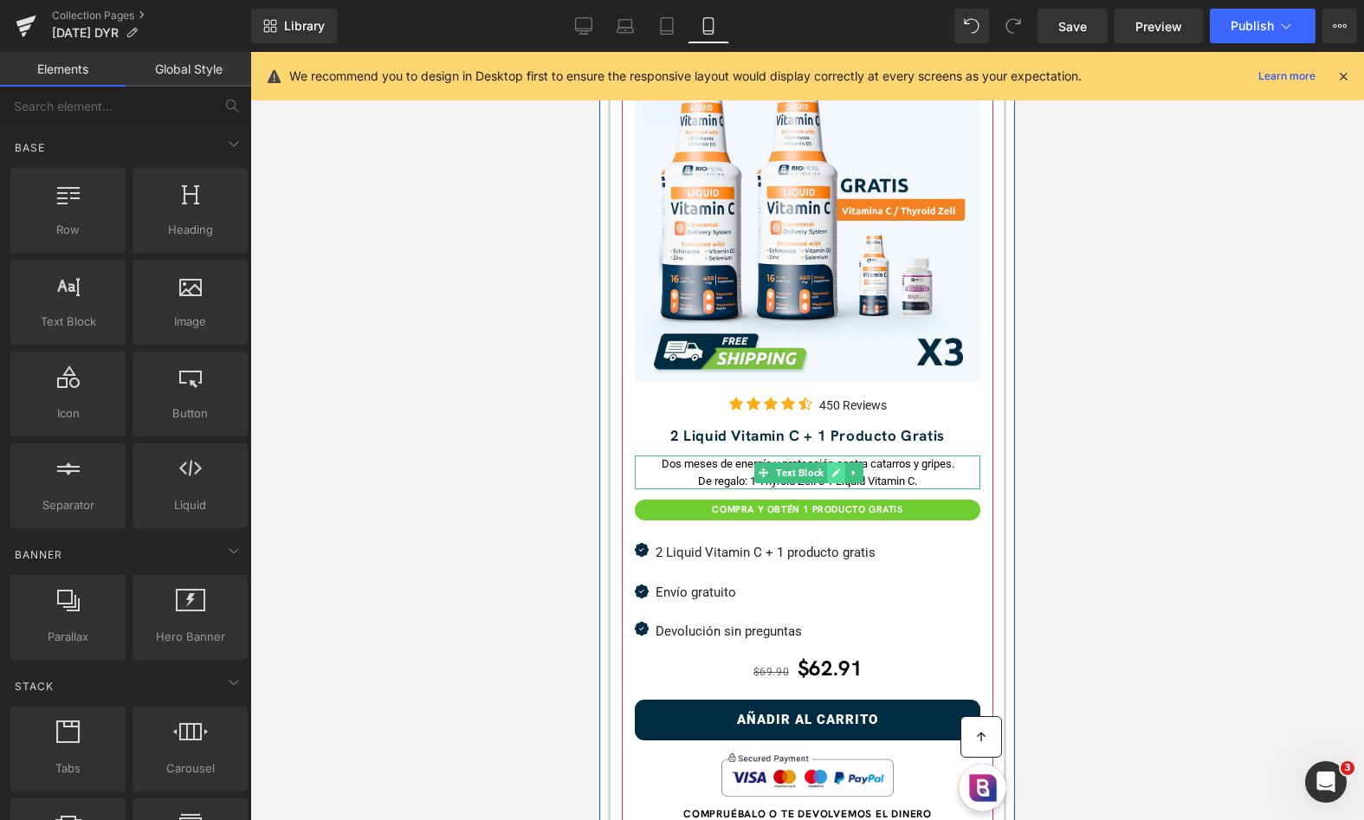
click at [832, 476] on icon at bounding box center [836, 473] width 9 height 9
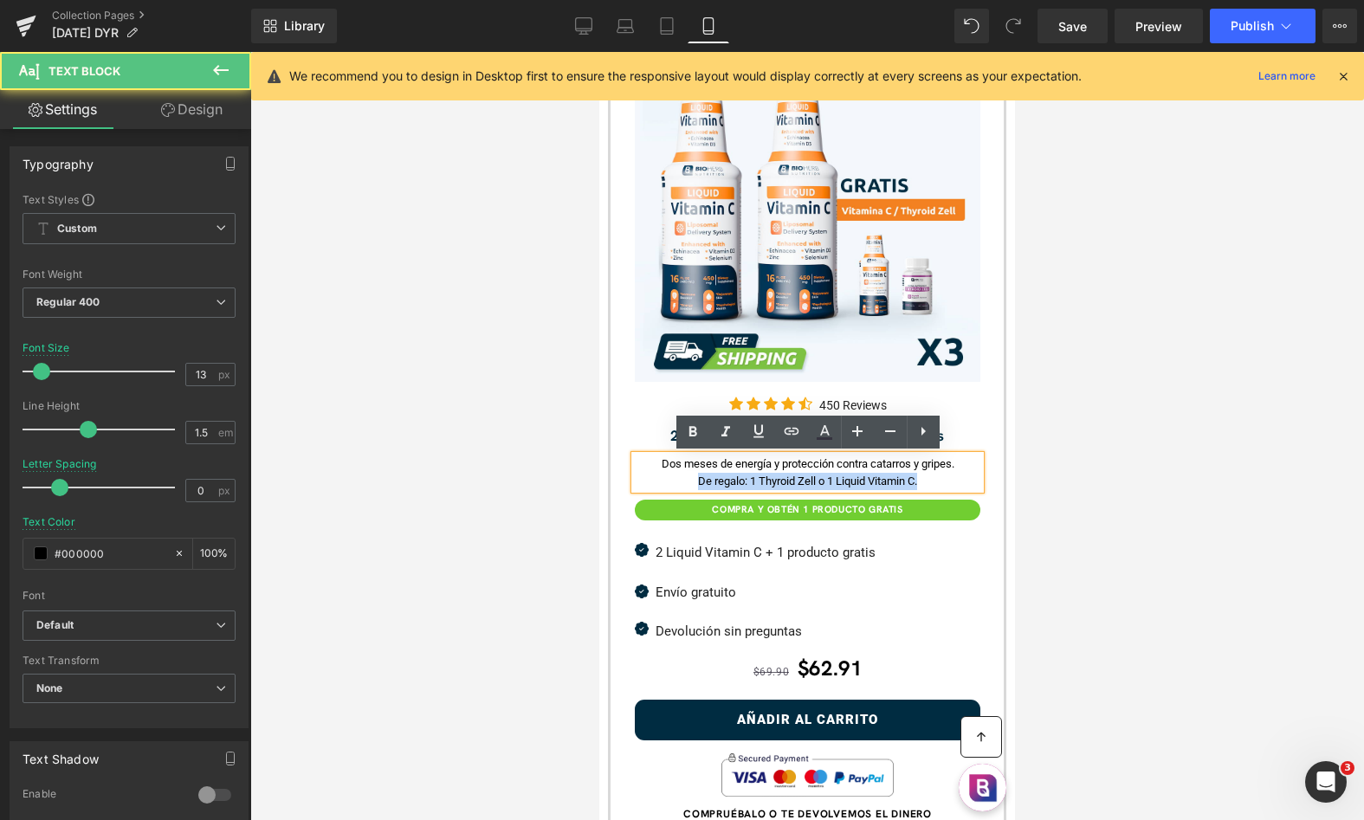
drag, startPoint x: 932, startPoint y: 483, endPoint x: 697, endPoint y: 483, distance: 234.7
click at [697, 483] on p "De regalo: 1 Thyroid Zell o 1 Liquid Vitamin C." at bounding box center [808, 481] width 346 height 17
click at [694, 429] on icon at bounding box center [693, 432] width 21 height 21
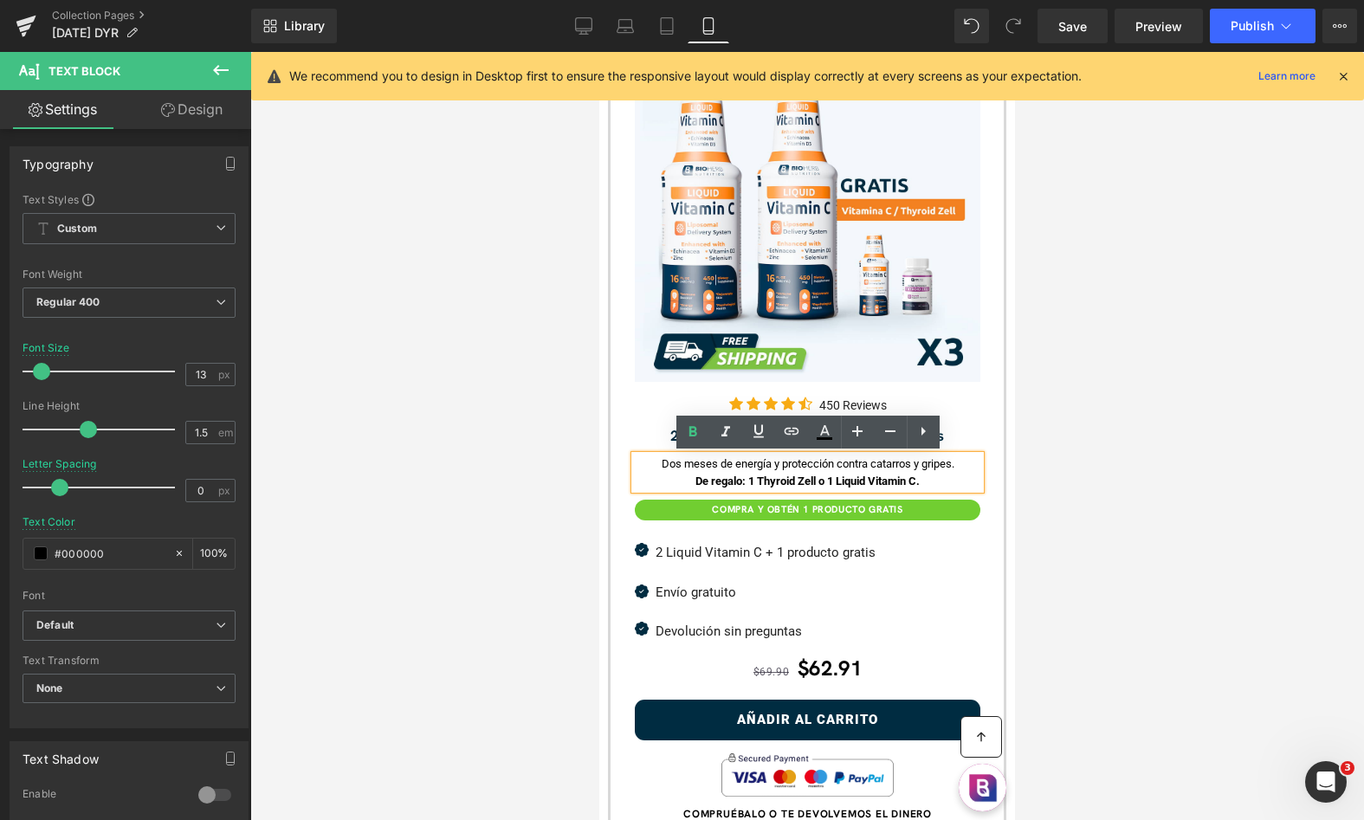
click at [1077, 418] on div at bounding box center [807, 436] width 1114 height 768
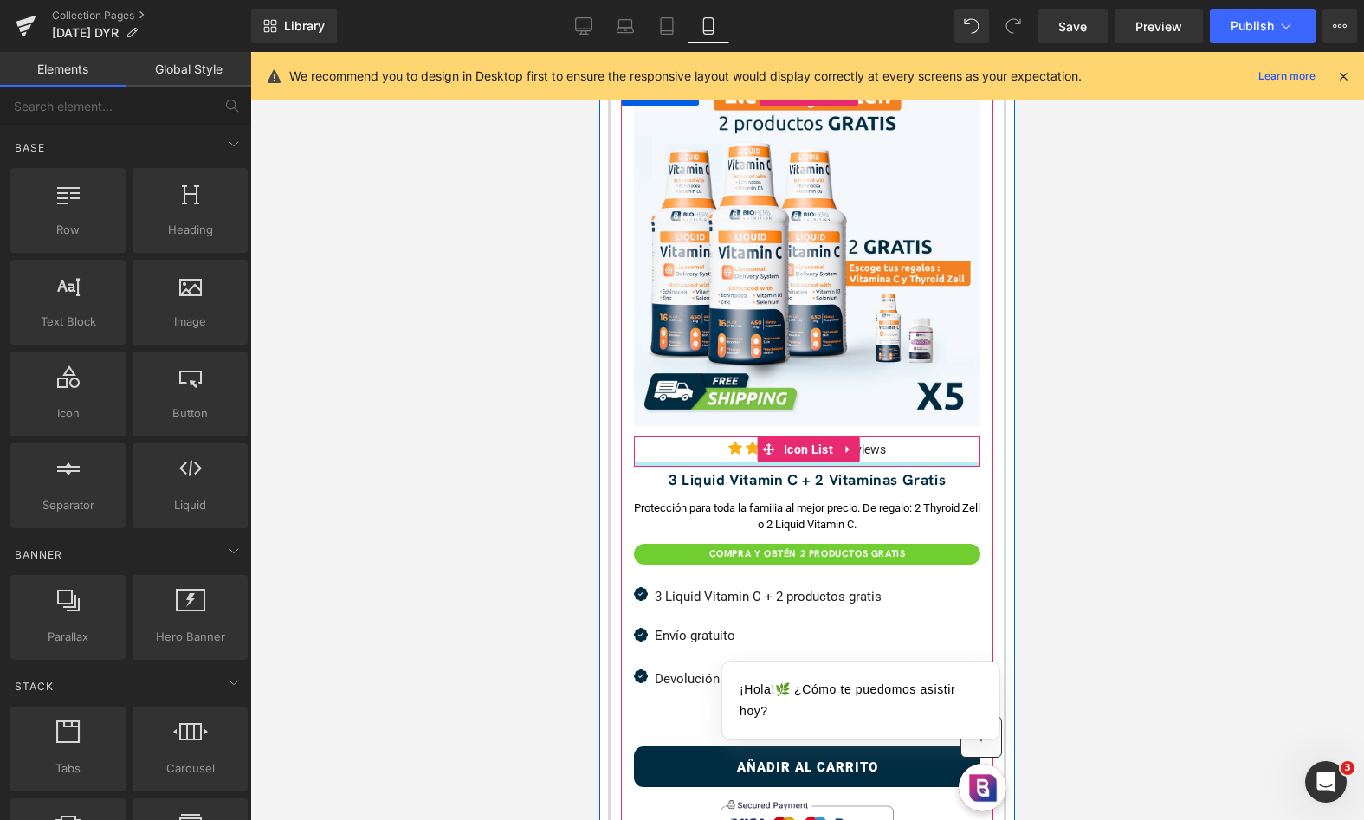
scroll to position [2497, 0]
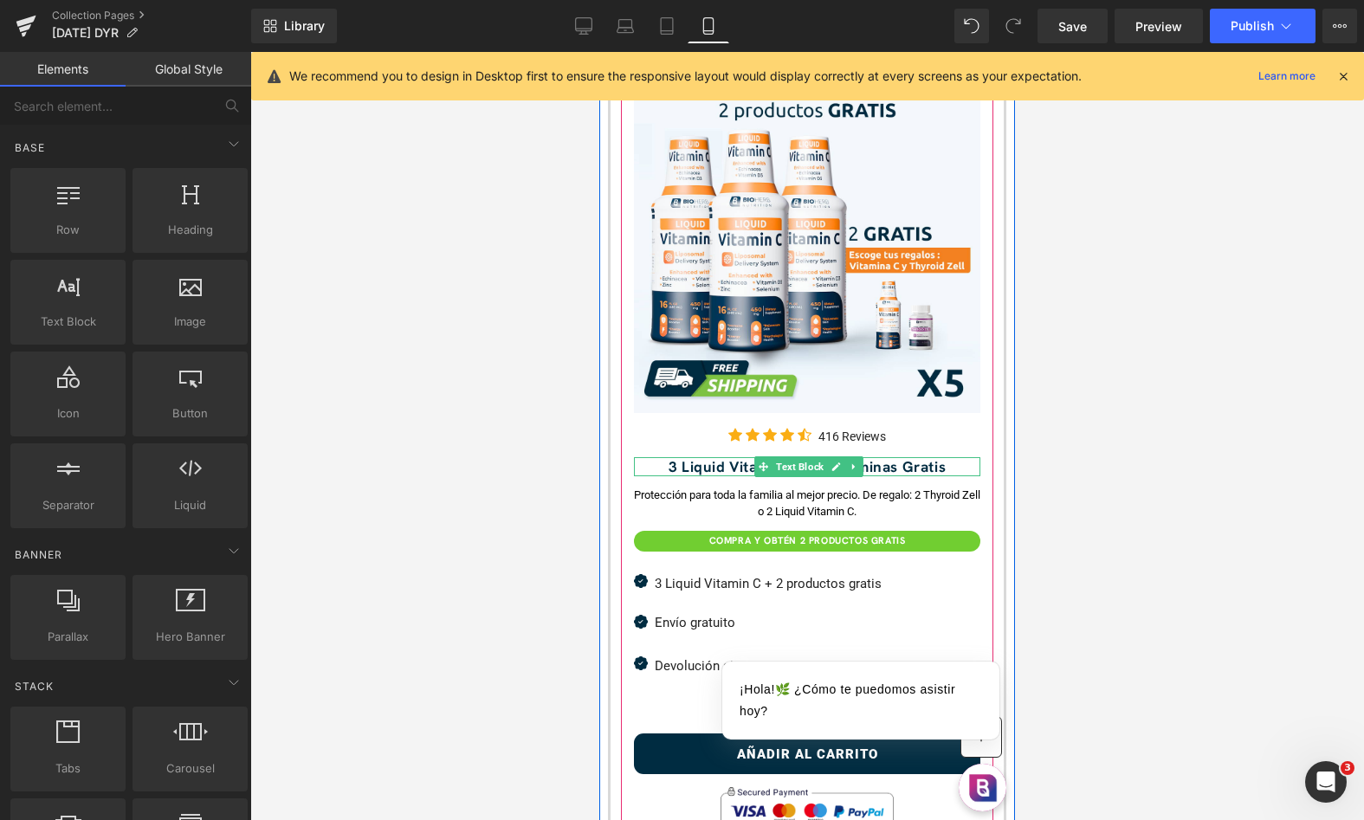
click at [886, 464] on div "3 Liquid Vitamin C + 2 Vitaminas Gratis" at bounding box center [807, 466] width 346 height 19
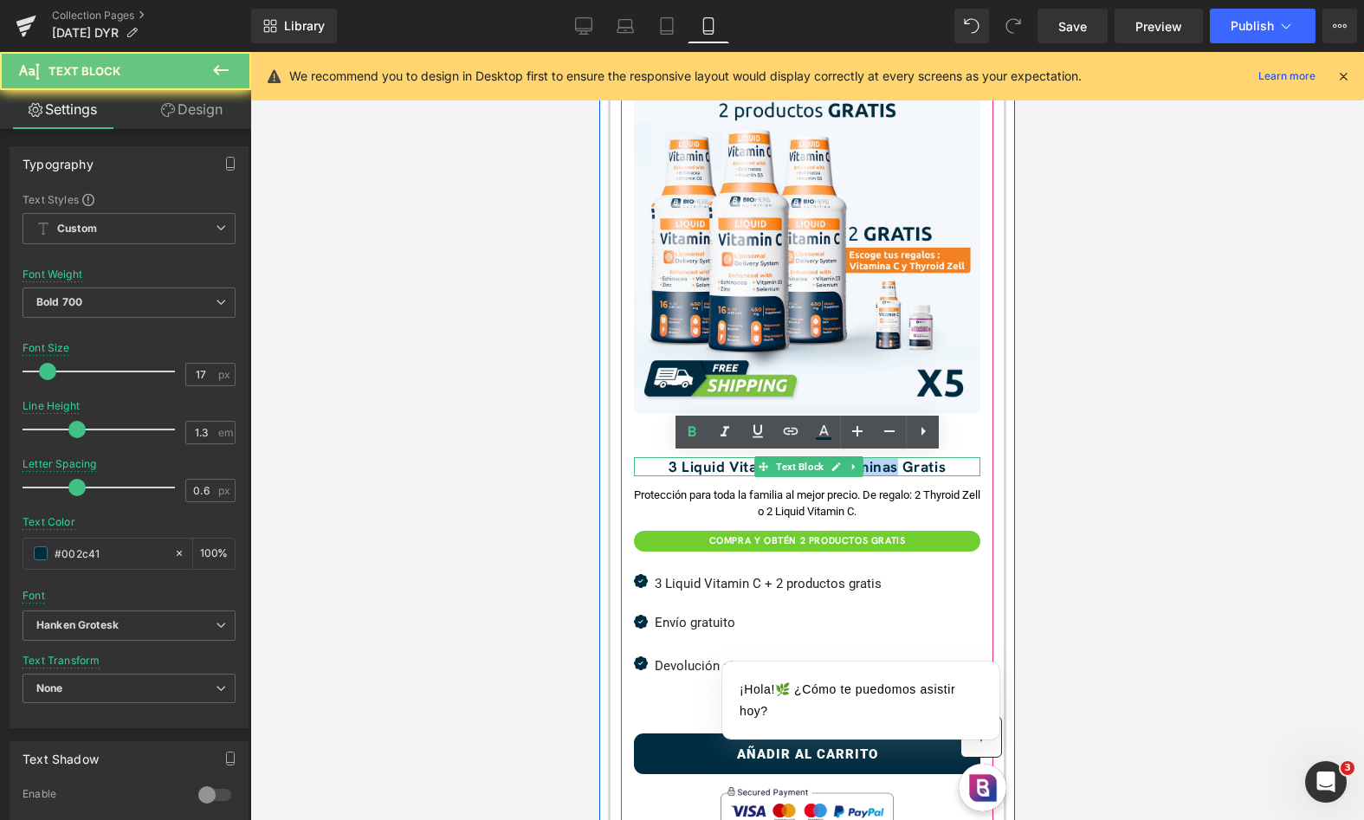
click at [886, 464] on div "3 Liquid Vitamin C + 2 Vitaminas Gratis" at bounding box center [807, 466] width 346 height 19
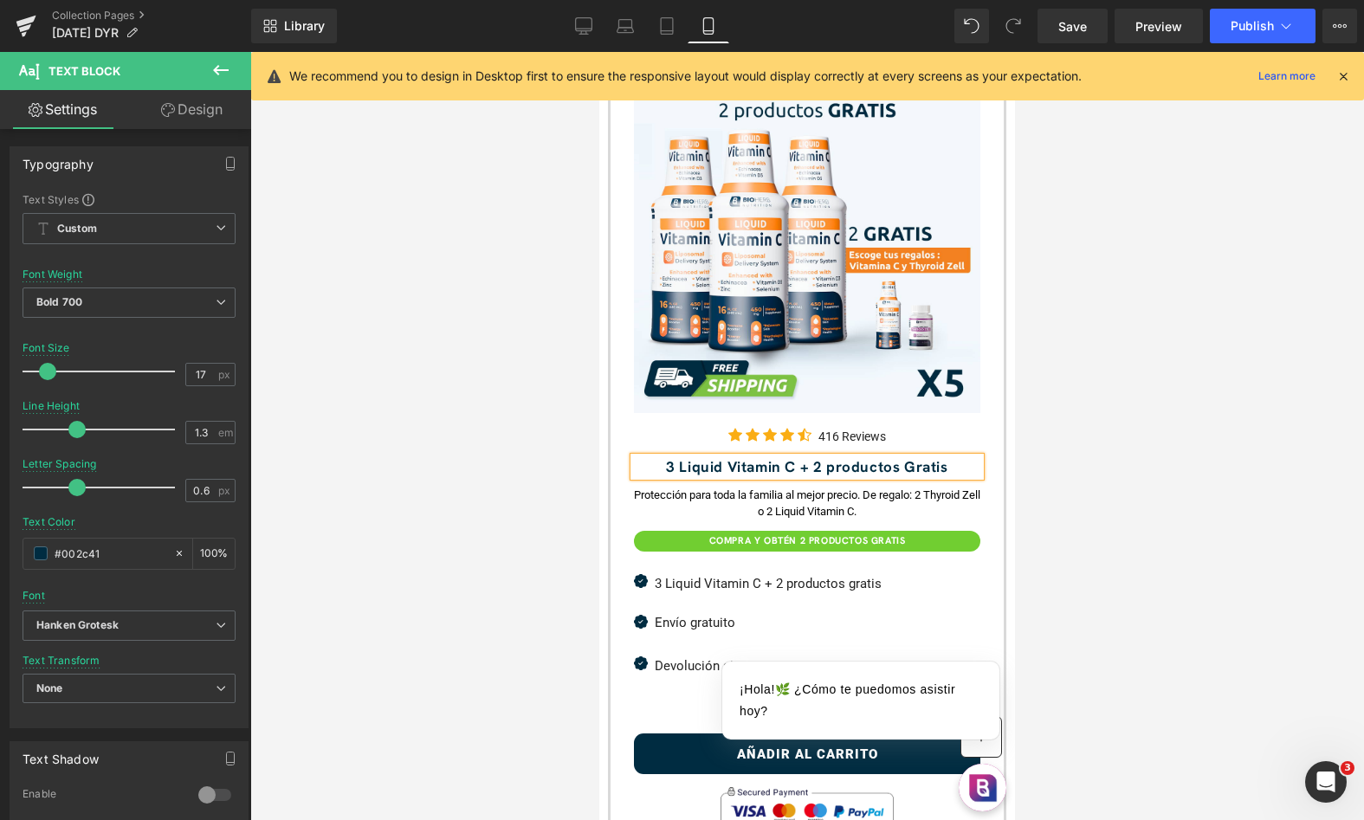
click at [837, 469] on div "3 Liquid Vitamin C + 2 productos Gratis" at bounding box center [807, 466] width 346 height 19
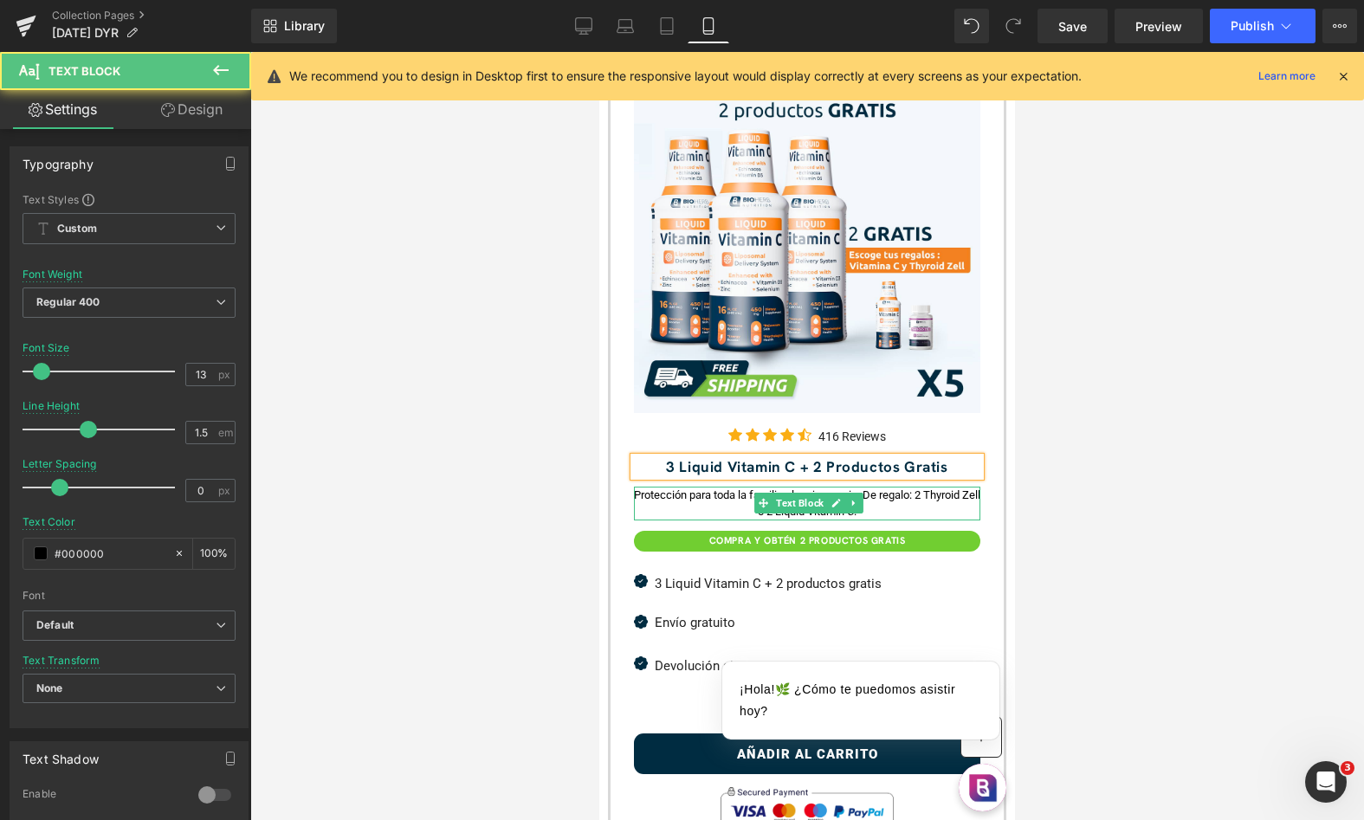
click at [889, 495] on div "Protección para toda la familia al mejor precio. De regalo: 2 Thyroid Zell o 2 …" at bounding box center [807, 504] width 346 height 34
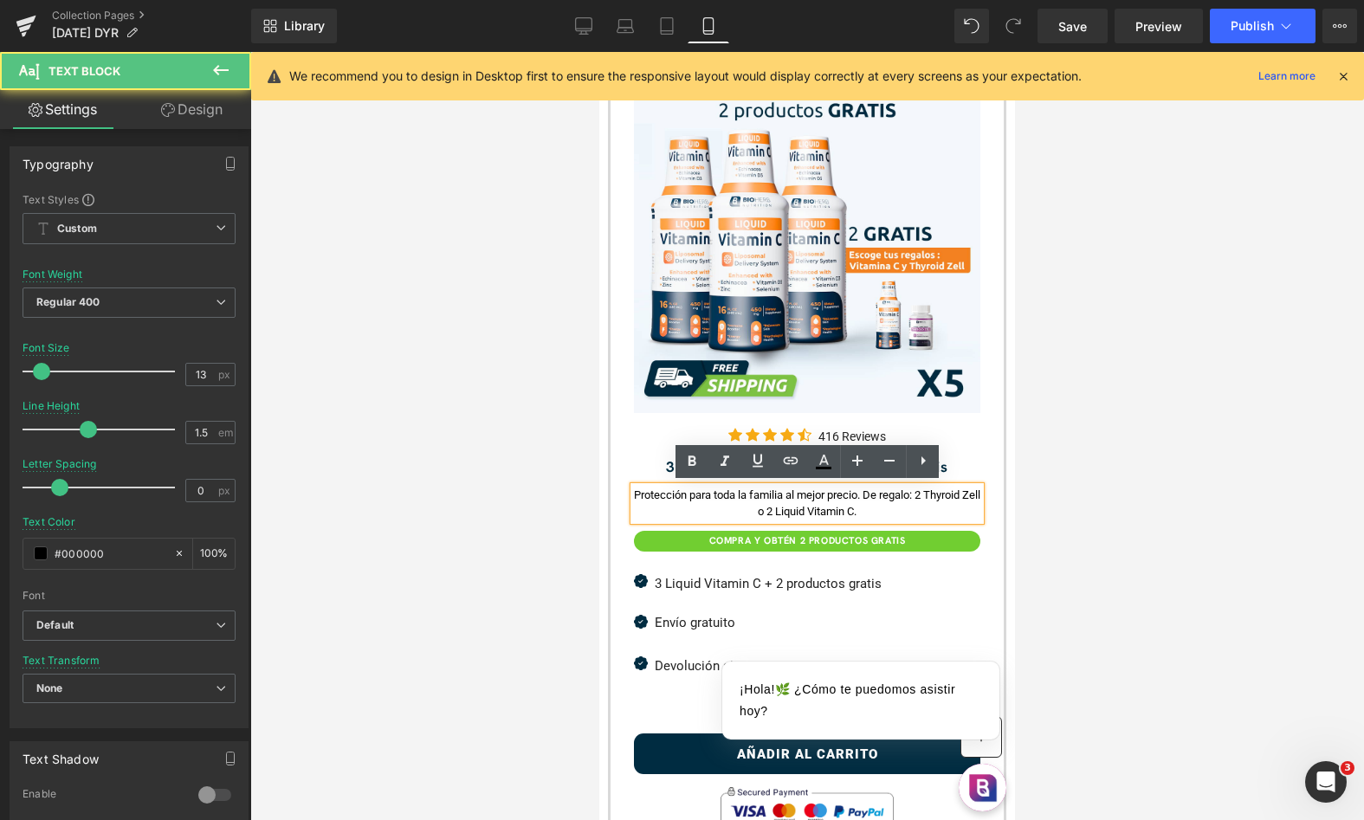
click at [877, 495] on div "Protección para toda la familia al mejor precio. De regalo: 2 Thyroid Zell o 2 …" at bounding box center [807, 504] width 346 height 34
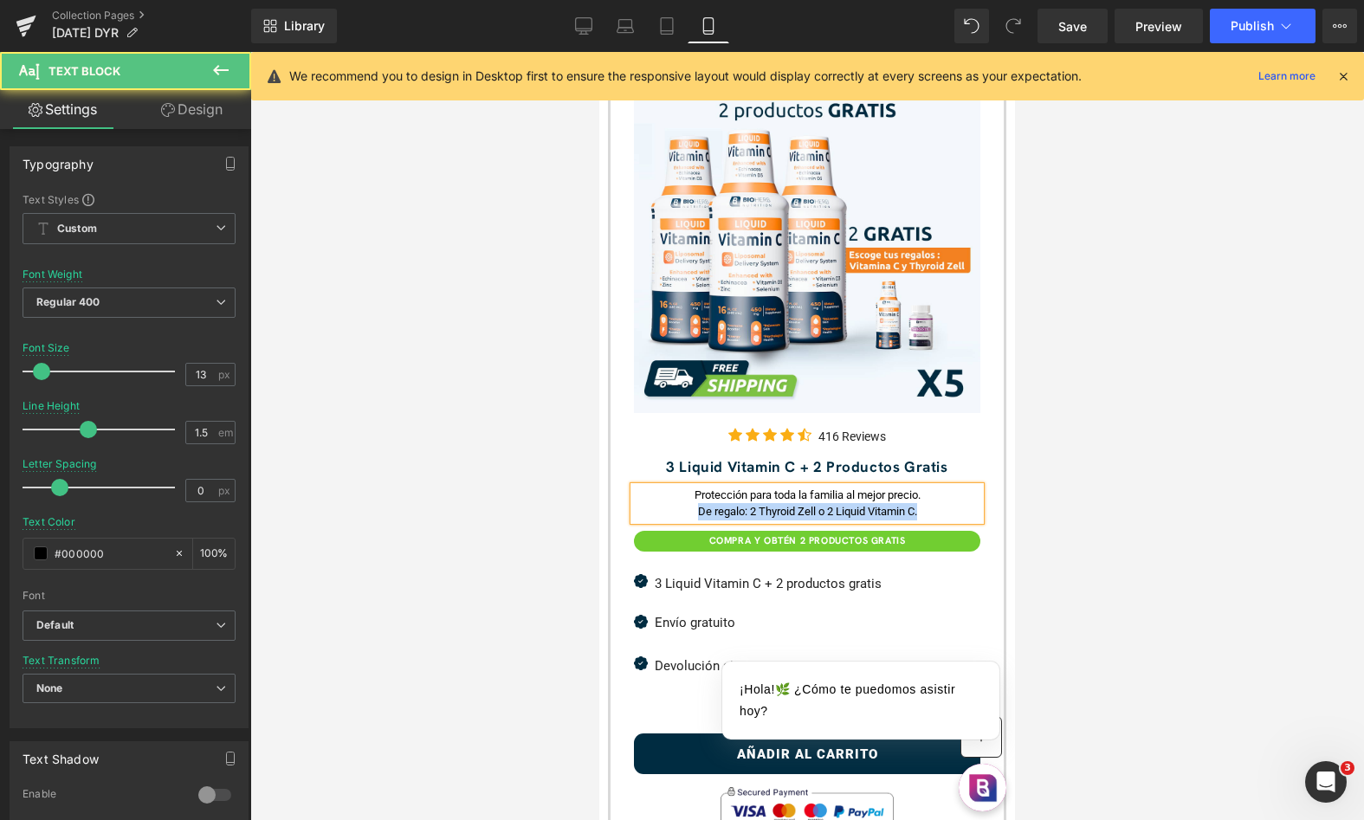
drag, startPoint x: 936, startPoint y: 512, endPoint x: 636, endPoint y: 510, distance: 300.6
click at [636, 510] on div "De regalo: 2 Thyroid Zell o 2 Liquid Vitamin C." at bounding box center [807, 511] width 346 height 17
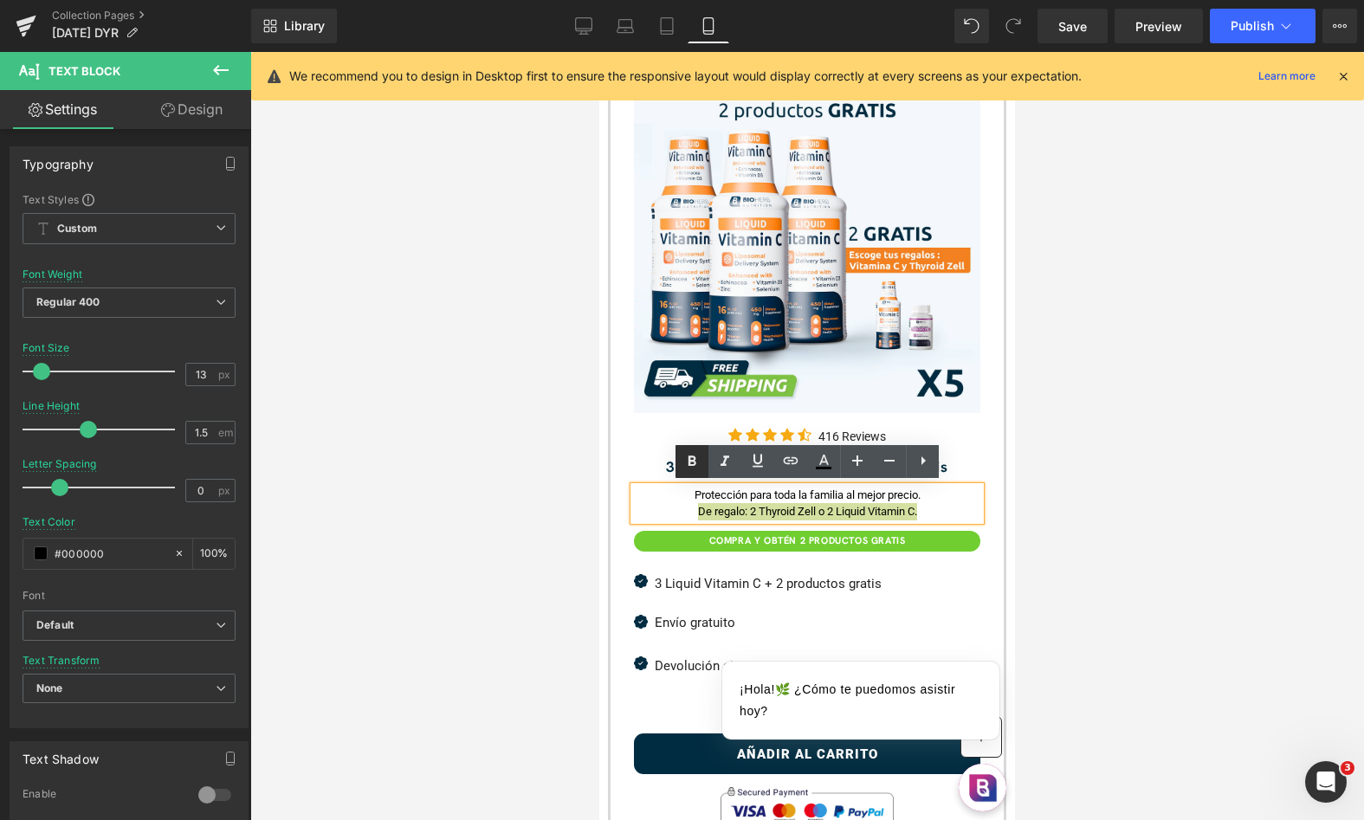
click at [682, 460] on icon at bounding box center [692, 461] width 21 height 21
click at [670, 512] on div "De regalo: 2 Thyroid Zell o 2 Liquid Vitamin C." at bounding box center [807, 511] width 346 height 17
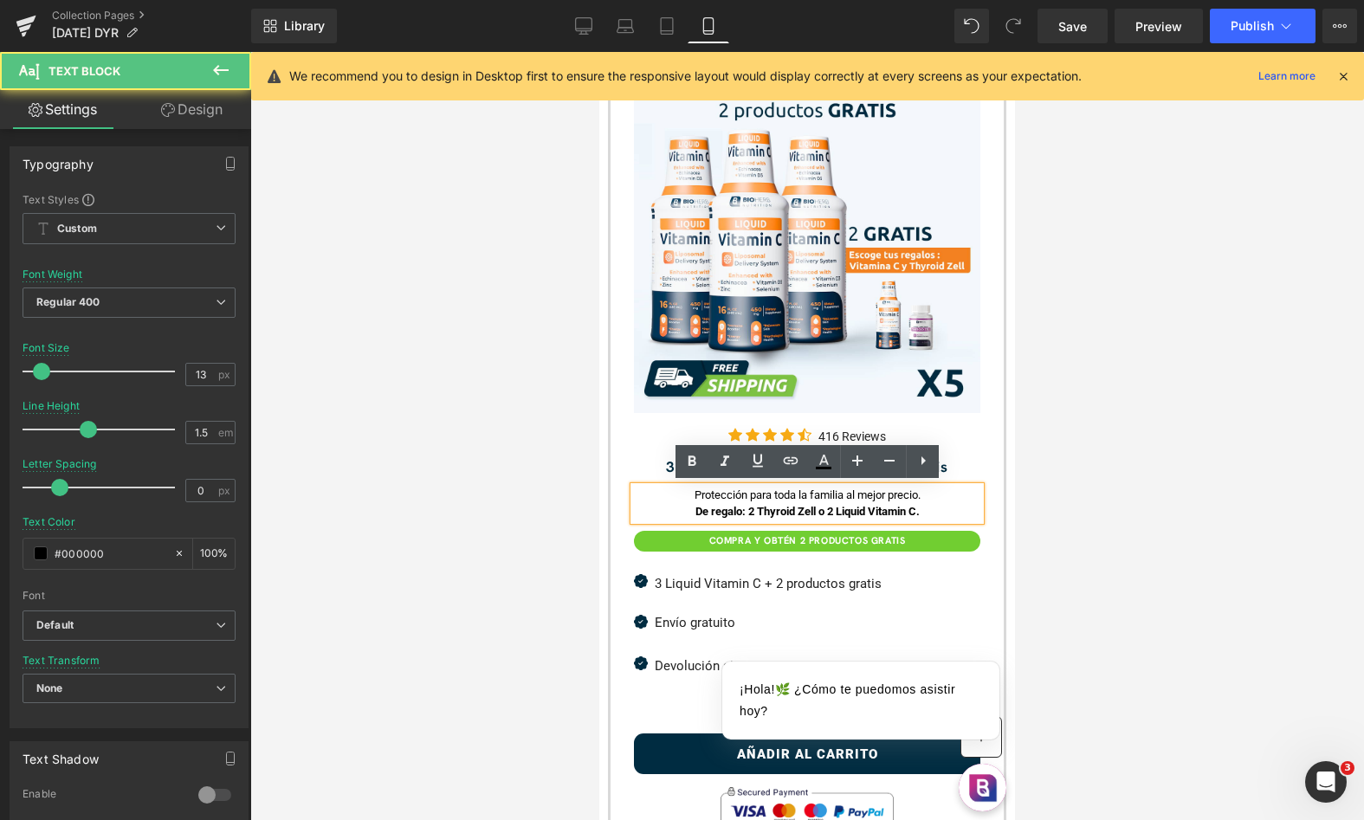
click at [1047, 483] on div at bounding box center [807, 436] width 1114 height 768
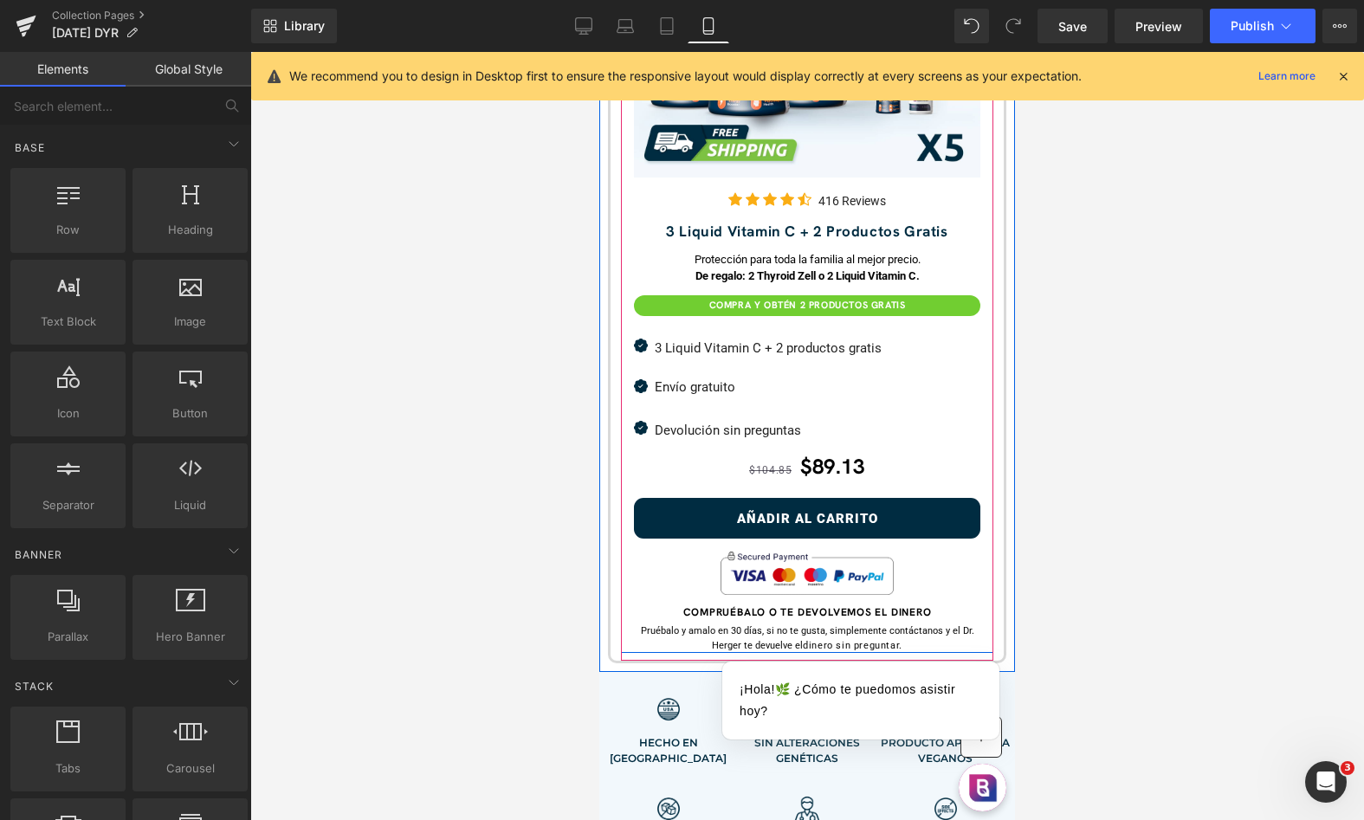
scroll to position [2784, 0]
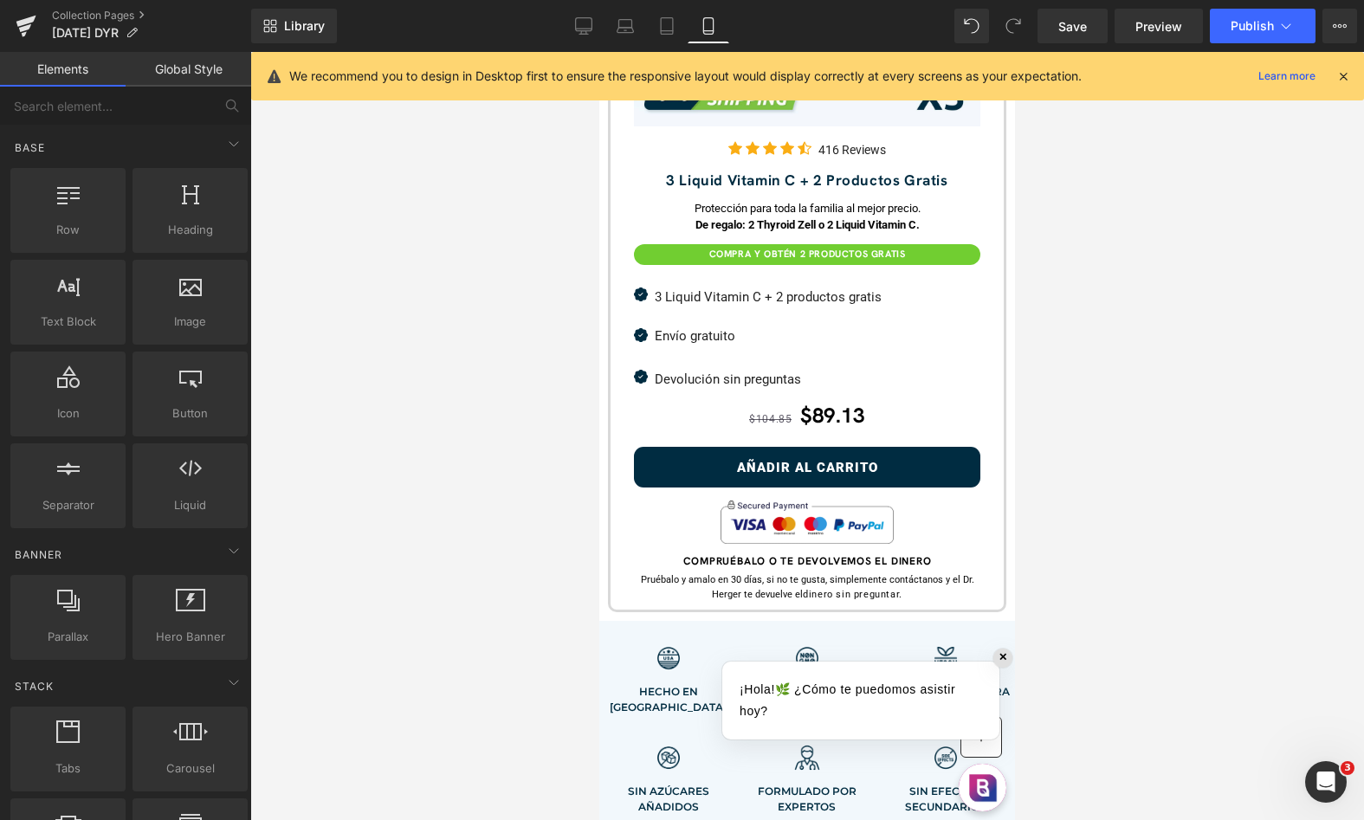
click at [1000, 657] on div "✕" at bounding box center [1003, 658] width 19 height 19
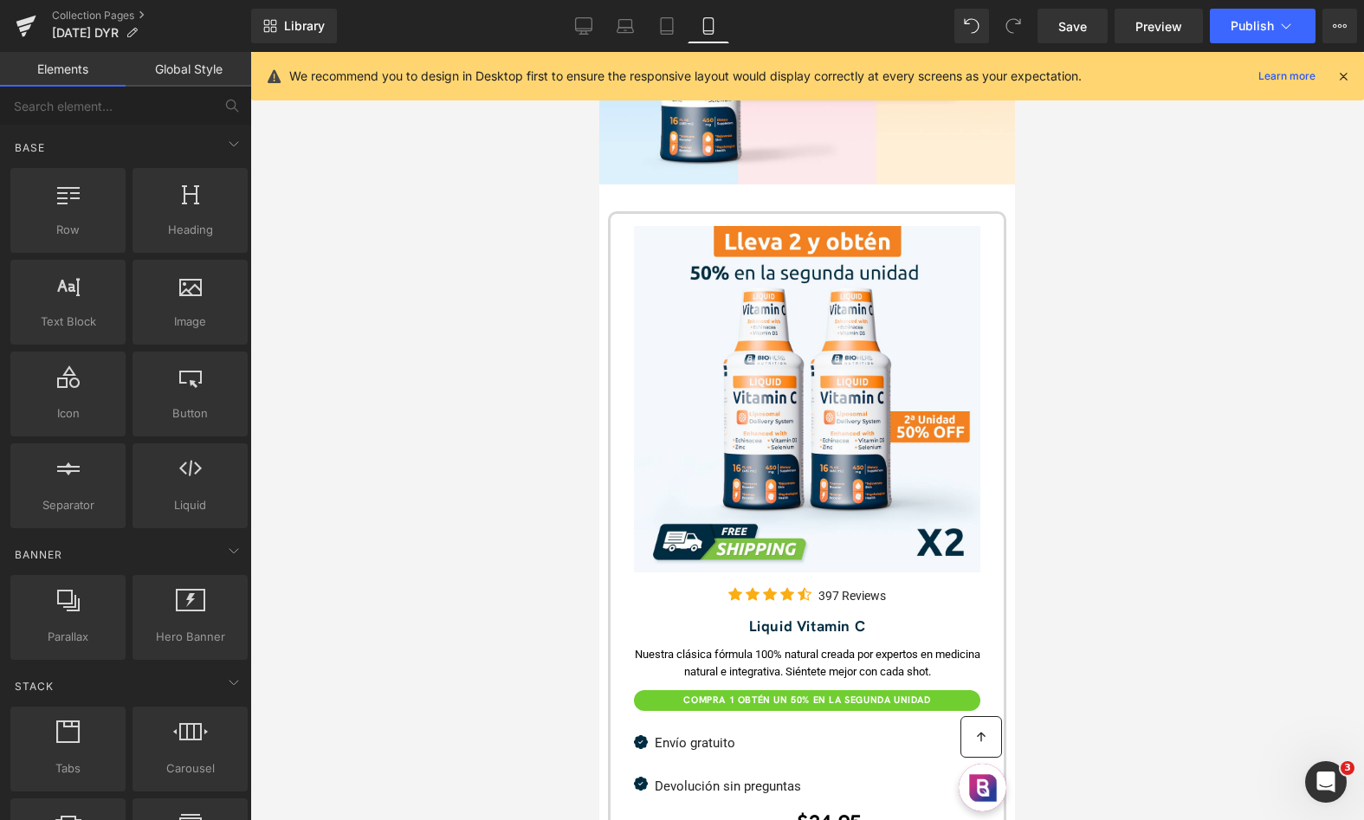
scroll to position [0, 0]
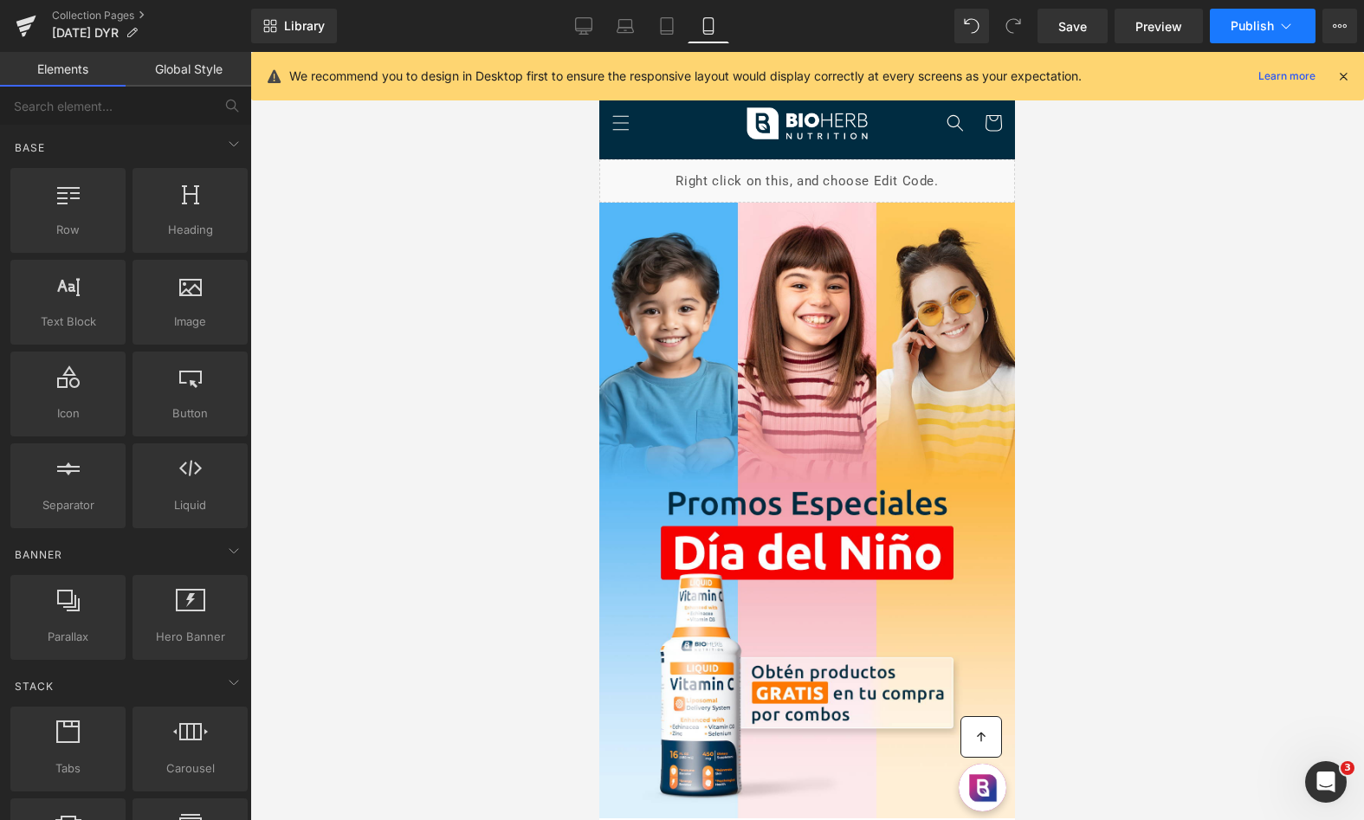
click at [1272, 28] on span "Publish" at bounding box center [1252, 26] width 43 height 14
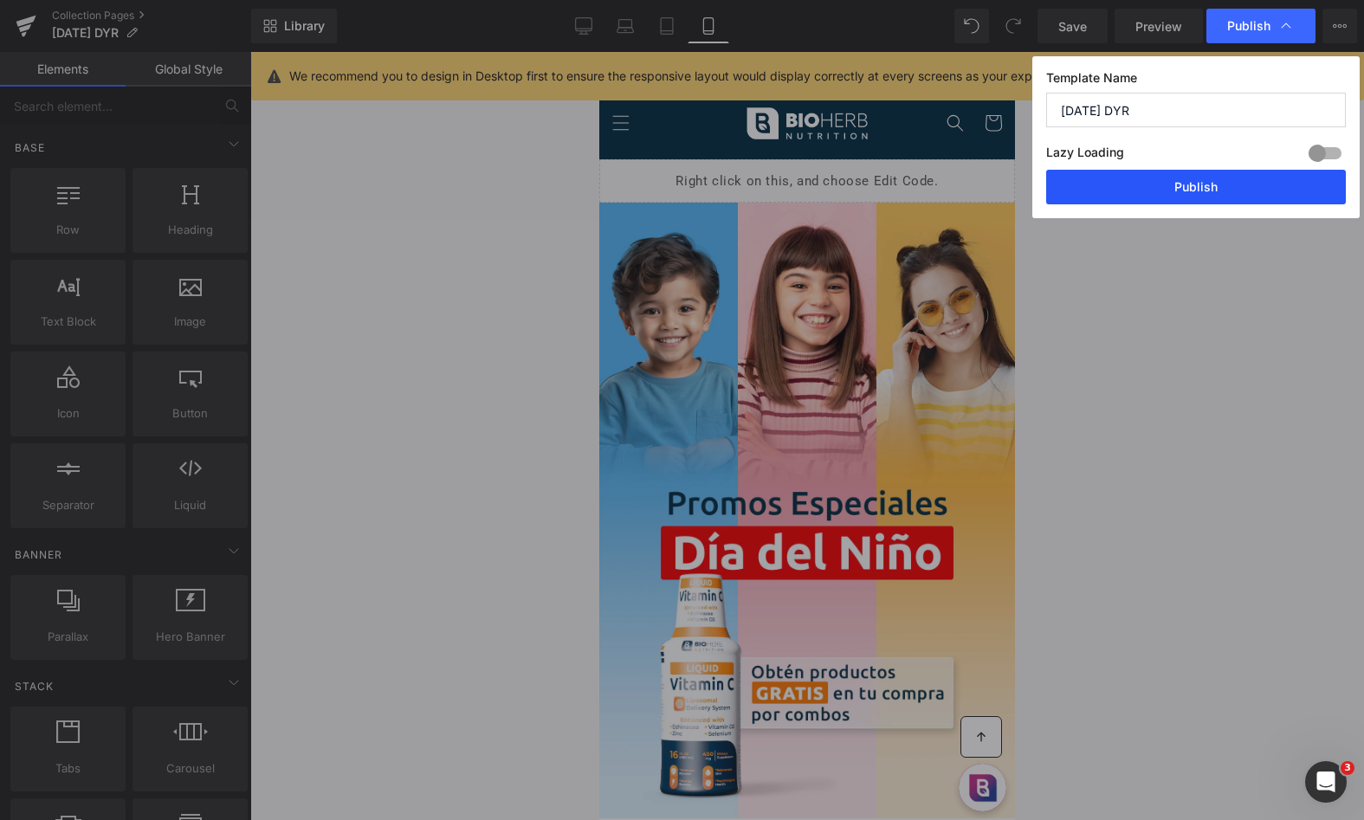
click at [1233, 186] on button "Publish" at bounding box center [1196, 187] width 300 height 35
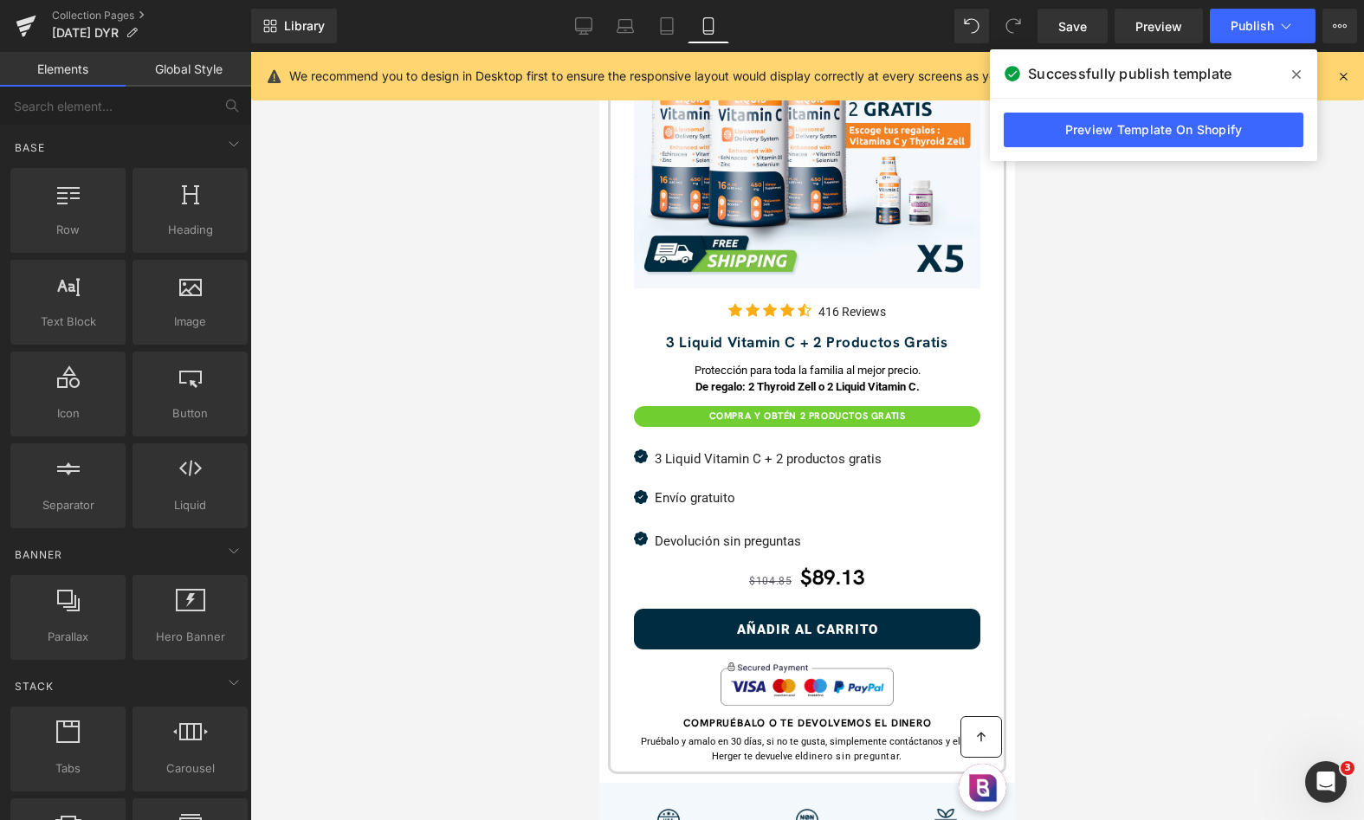
scroll to position [2632, 0]
